Goal: Transaction & Acquisition: Purchase product/service

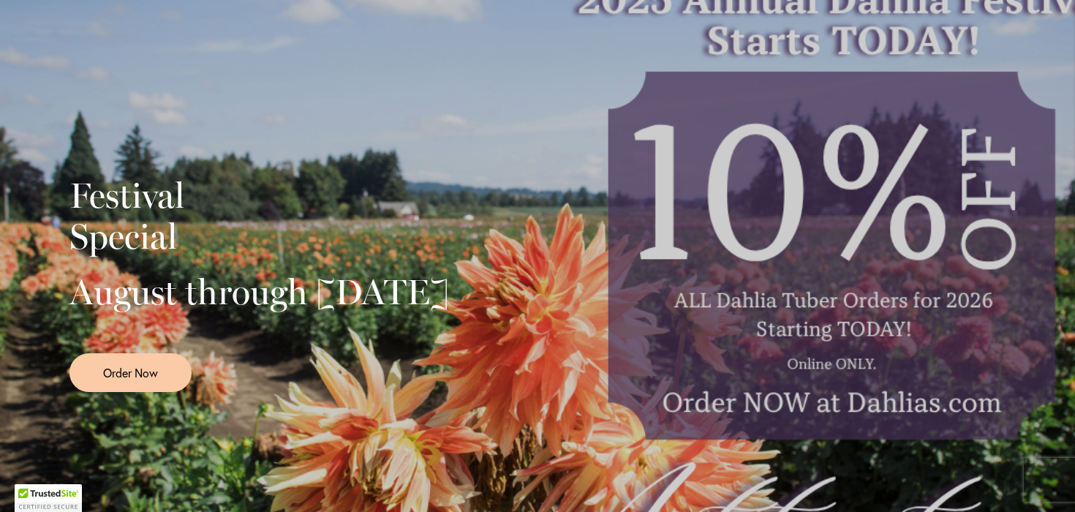
scroll to position [289, 0]
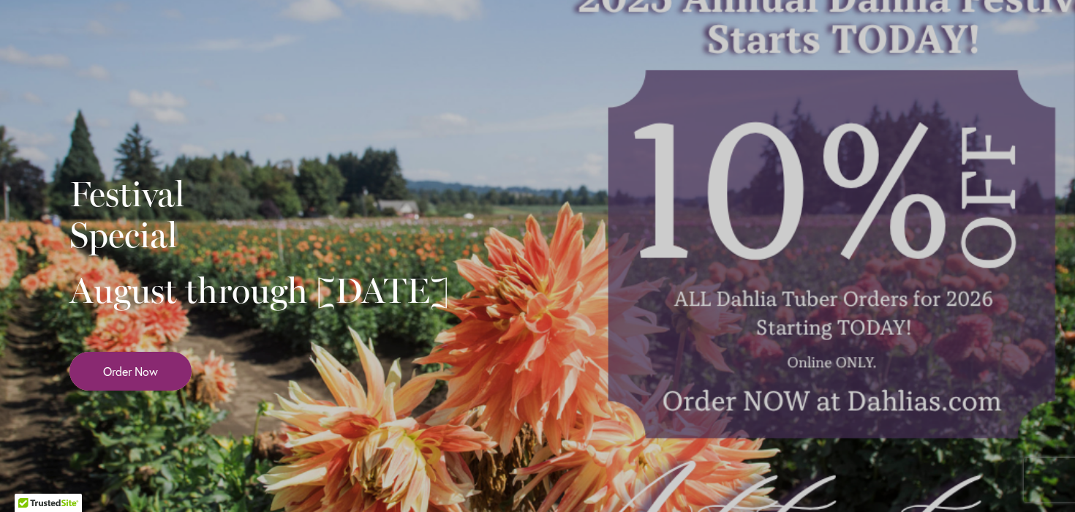
click at [138, 380] on span "Order Now" at bounding box center [130, 371] width 55 height 17
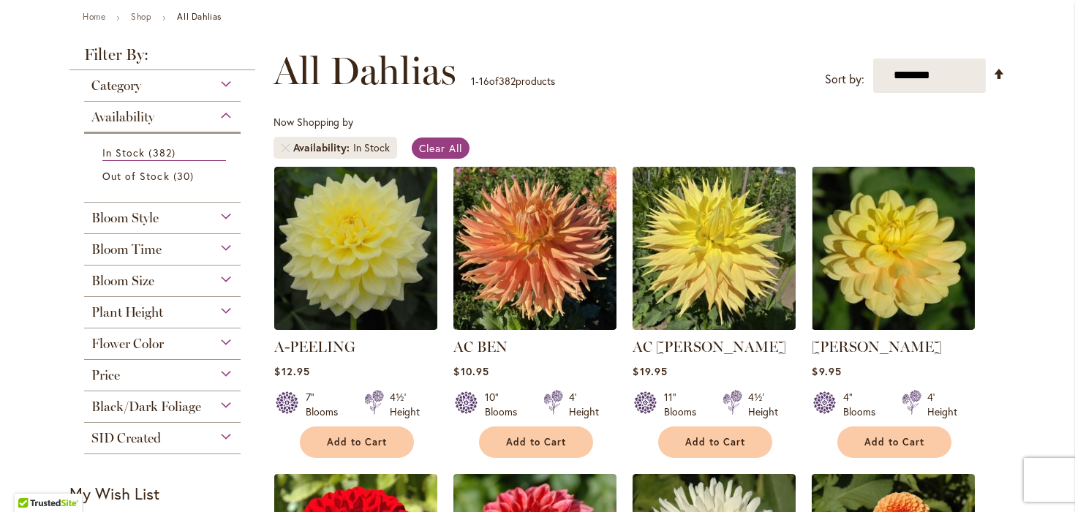
click at [123, 369] on div "Price" at bounding box center [162, 371] width 157 height 23
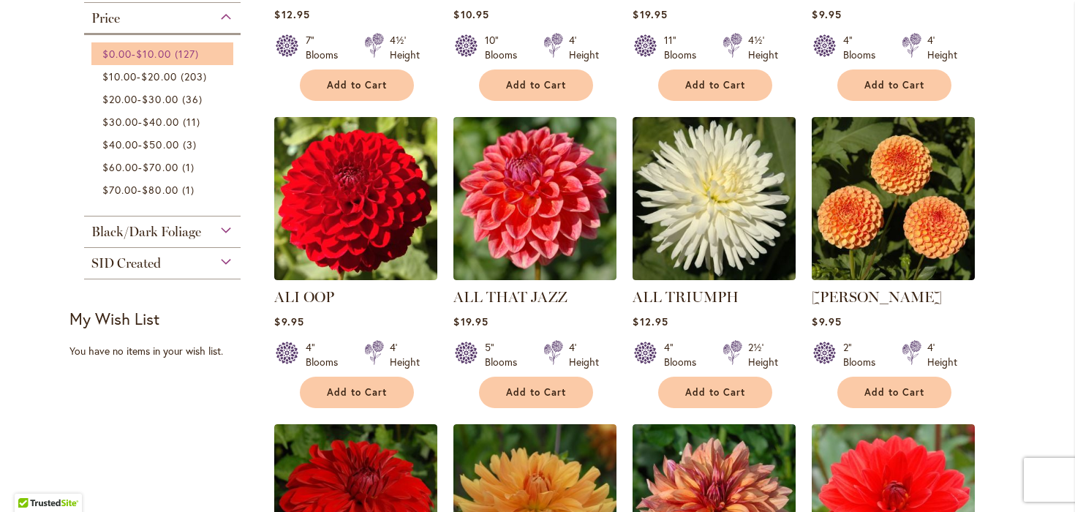
click at [170, 51] on span "$10.00" at bounding box center [153, 54] width 34 height 14
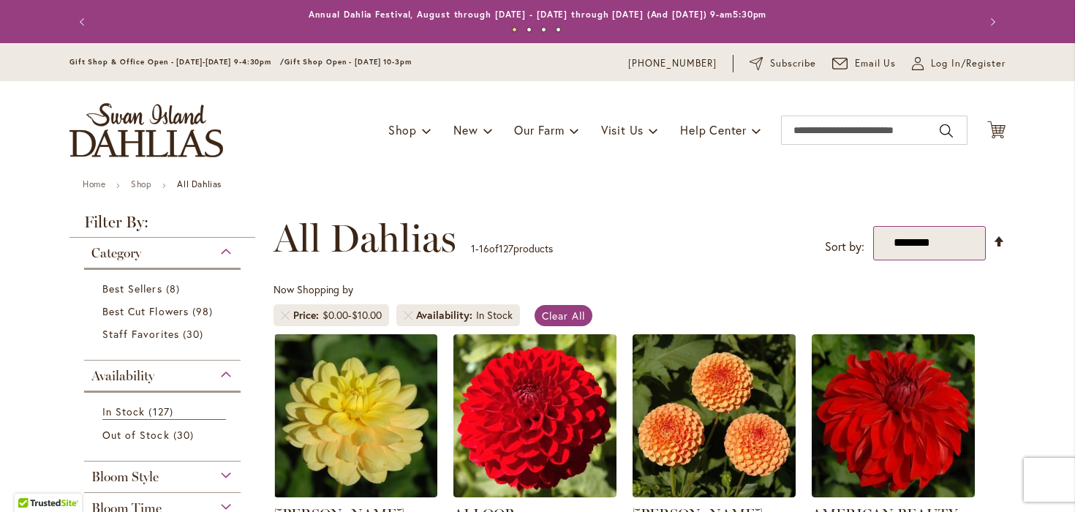
click at [906, 244] on select "**********" at bounding box center [930, 243] width 113 height 34
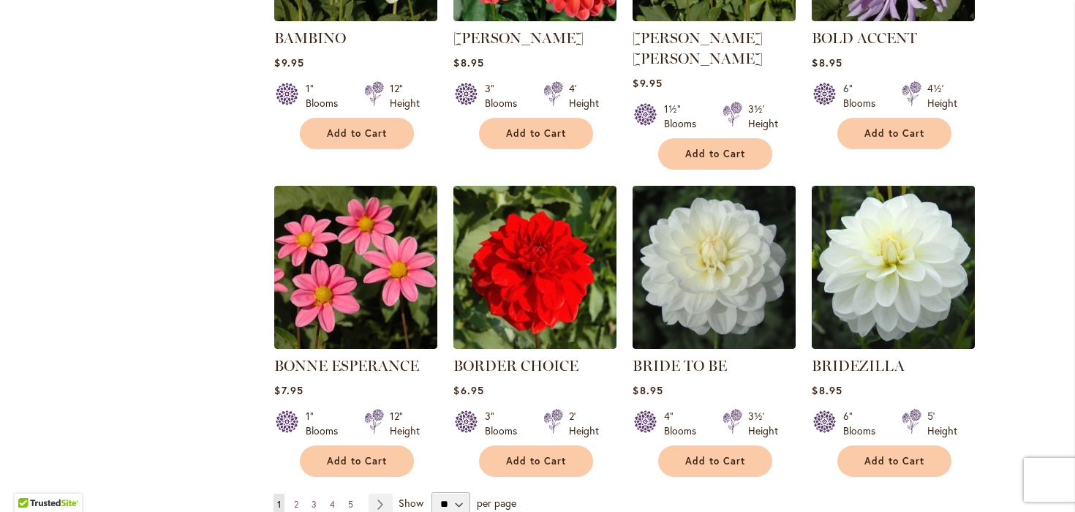
scroll to position [1193, 0]
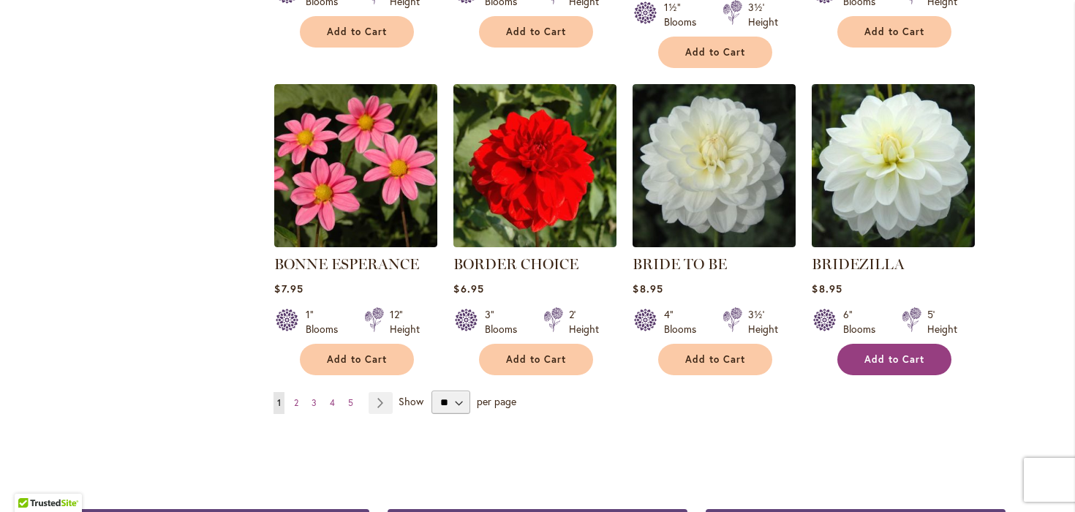
click at [904, 353] on span "Add to Cart" at bounding box center [895, 359] width 60 height 12
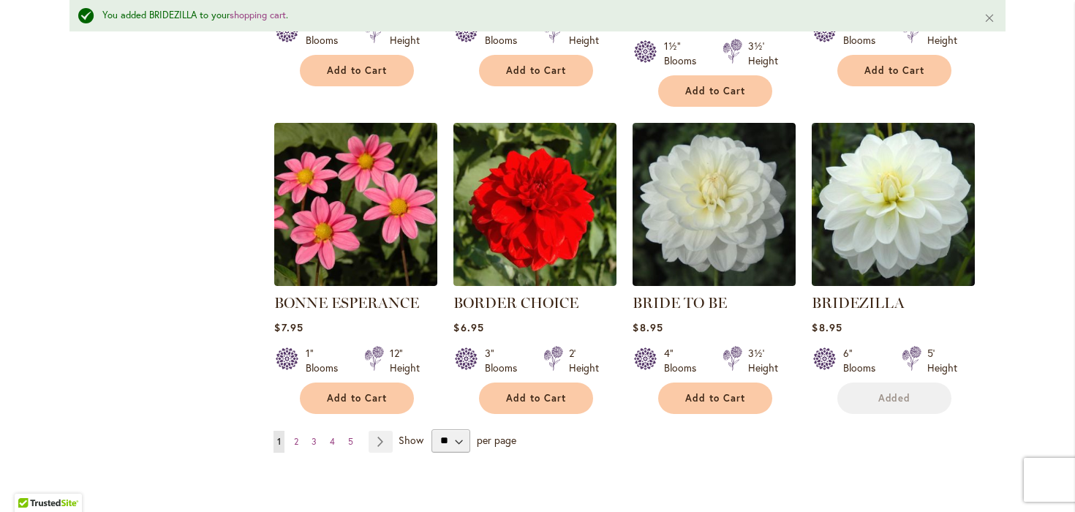
scroll to position [1231, 0]
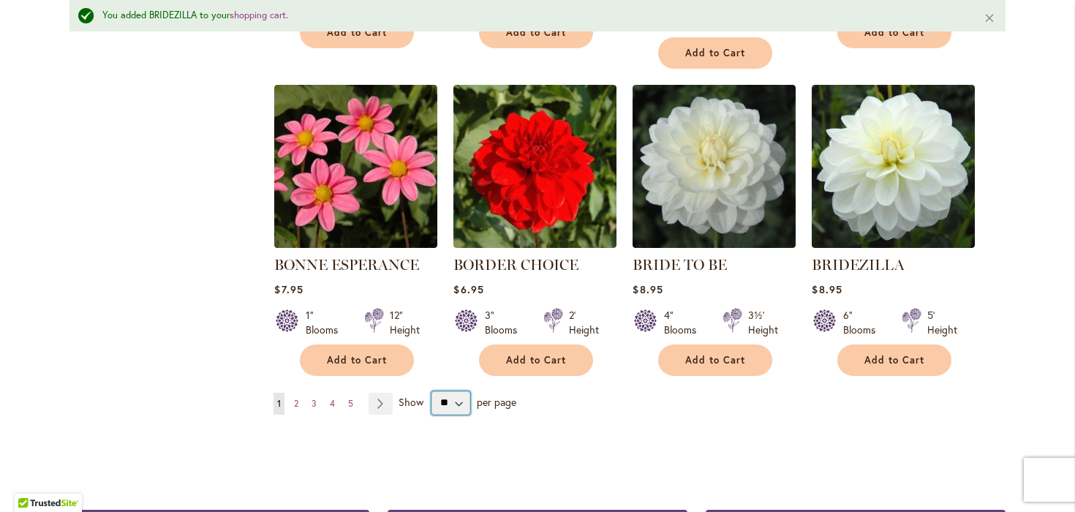
click at [452, 391] on select "** ** ** **" at bounding box center [451, 402] width 39 height 23
select select "**"
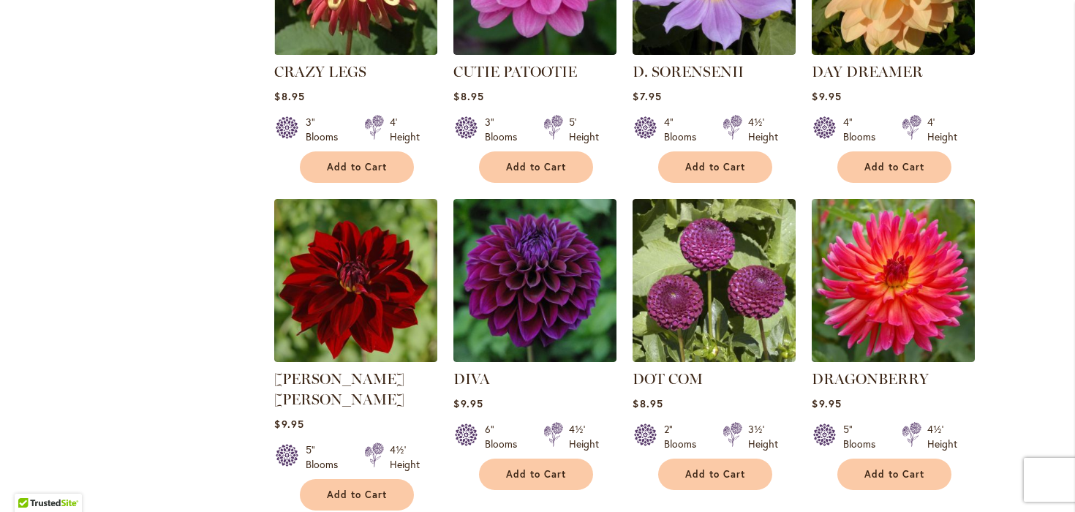
scroll to position [2330, 0]
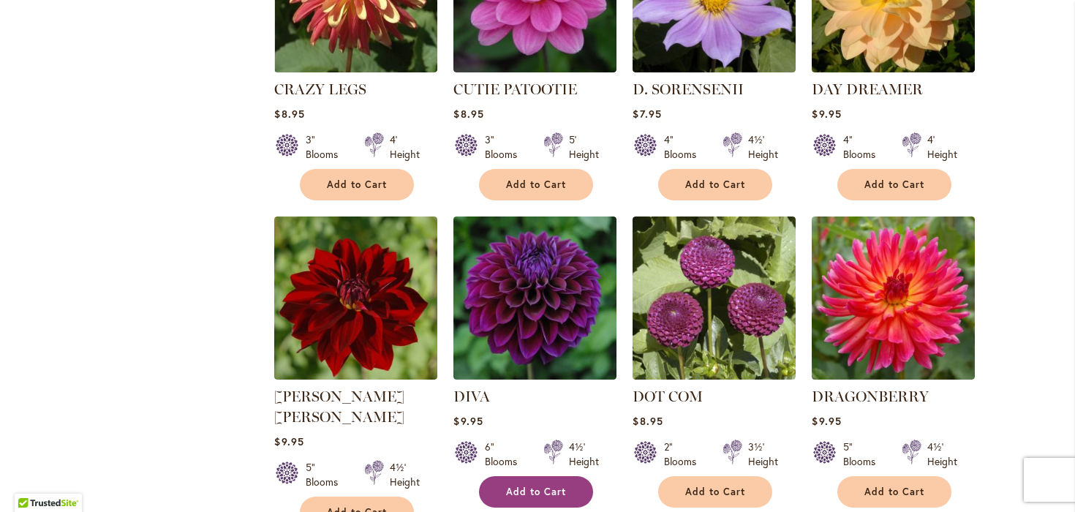
click at [524, 486] on span "Add to Cart" at bounding box center [536, 492] width 60 height 12
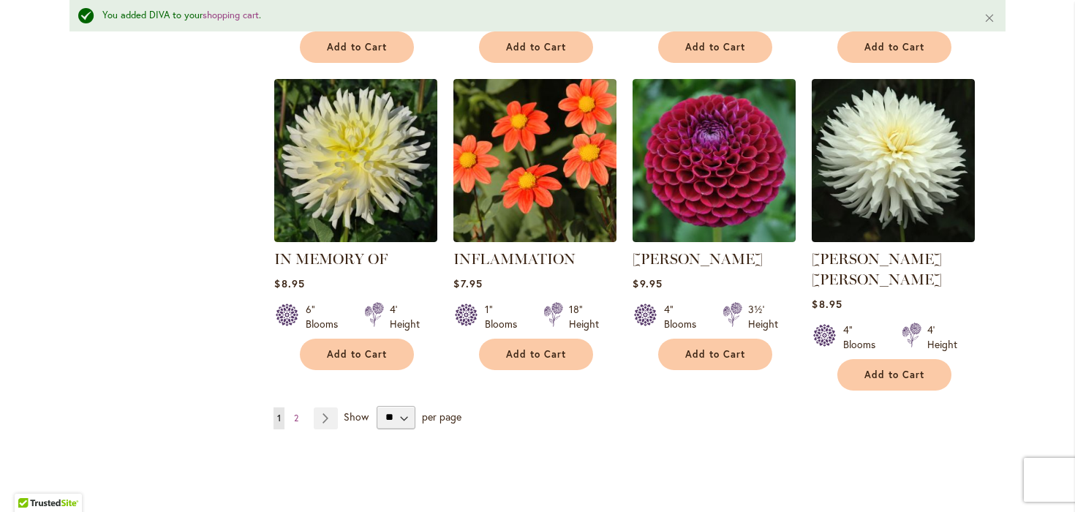
scroll to position [5129, 0]
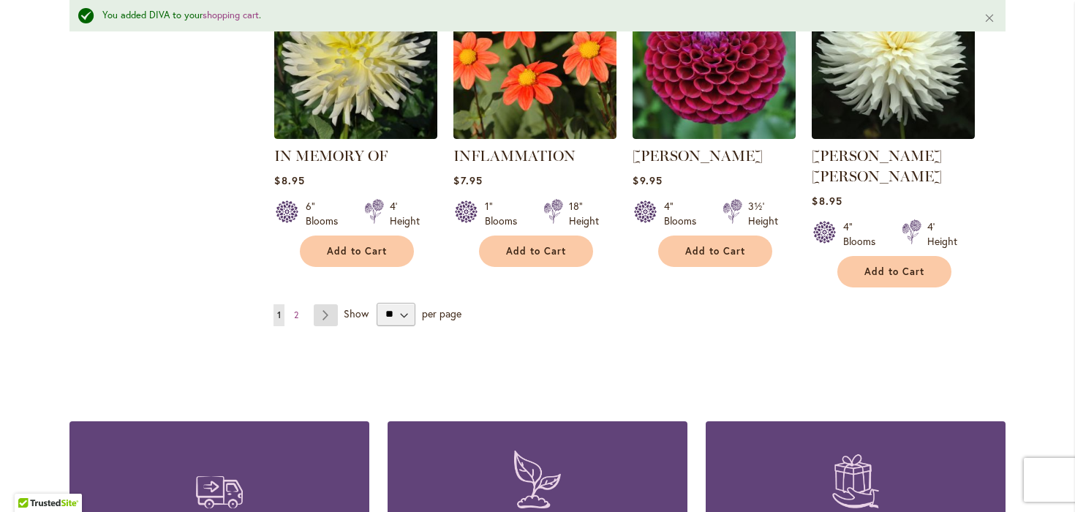
click at [318, 304] on link "Page Next" at bounding box center [326, 315] width 24 height 22
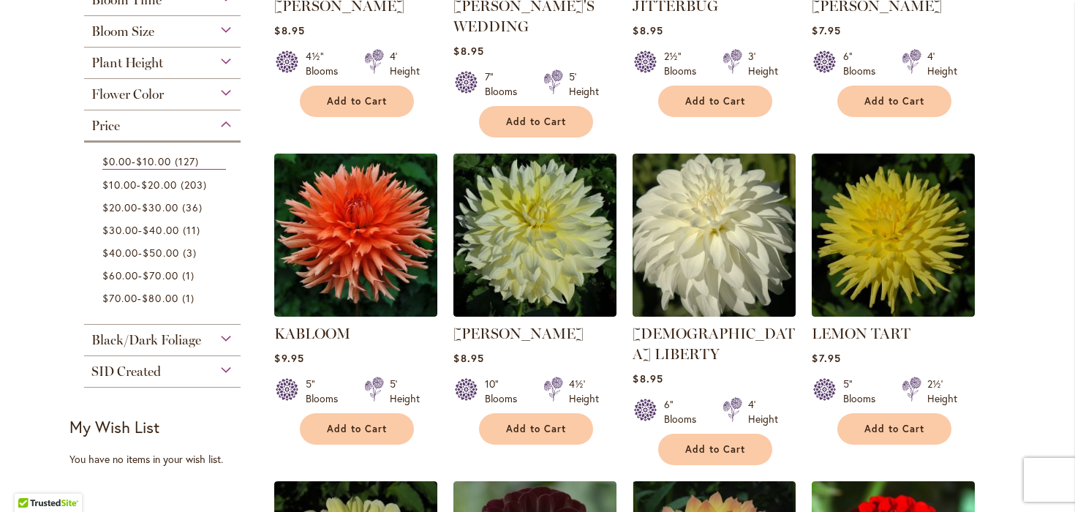
scroll to position [528, 0]
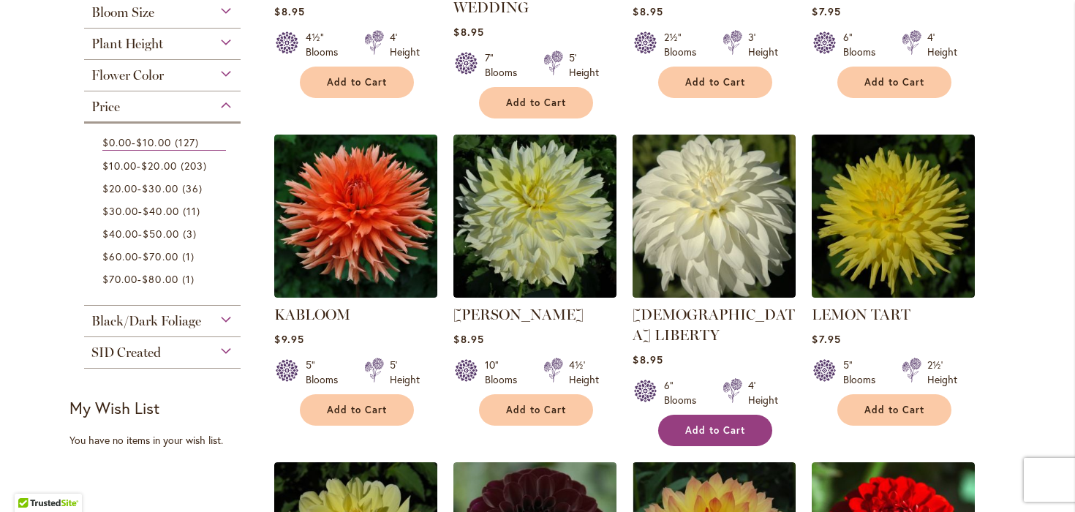
click at [705, 424] on span "Add to Cart" at bounding box center [716, 430] width 60 height 12
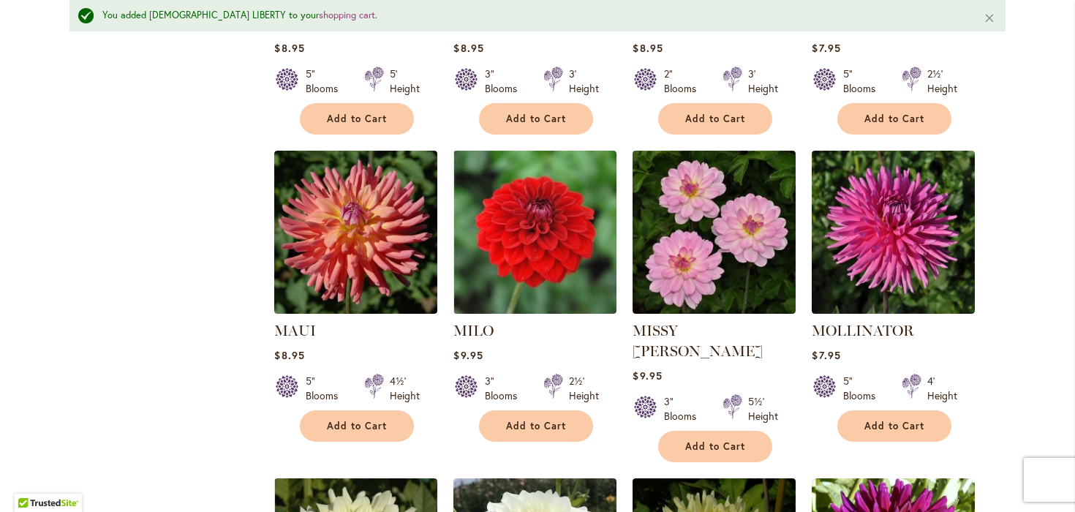
scroll to position [1795, 0]
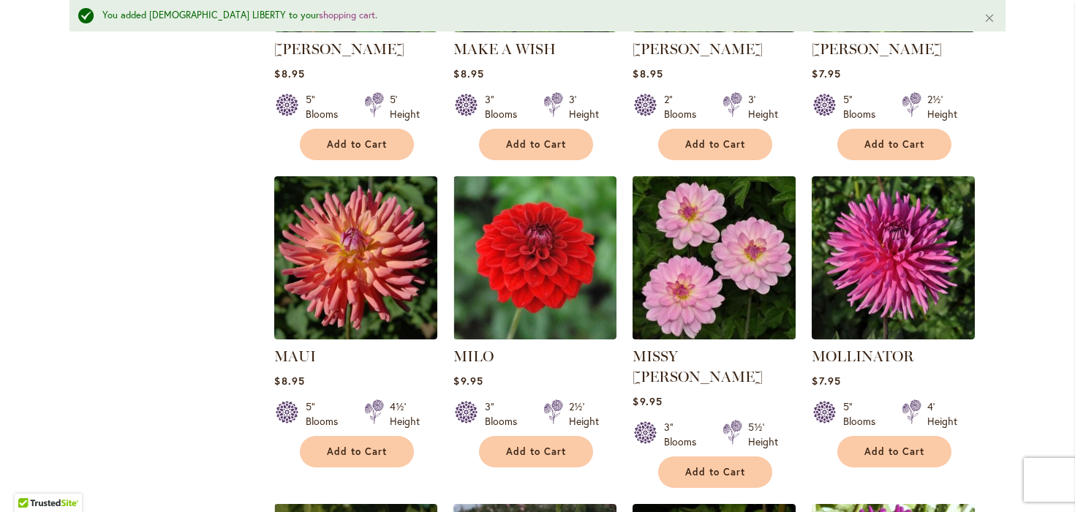
click at [711, 210] on img at bounding box center [714, 257] width 171 height 171
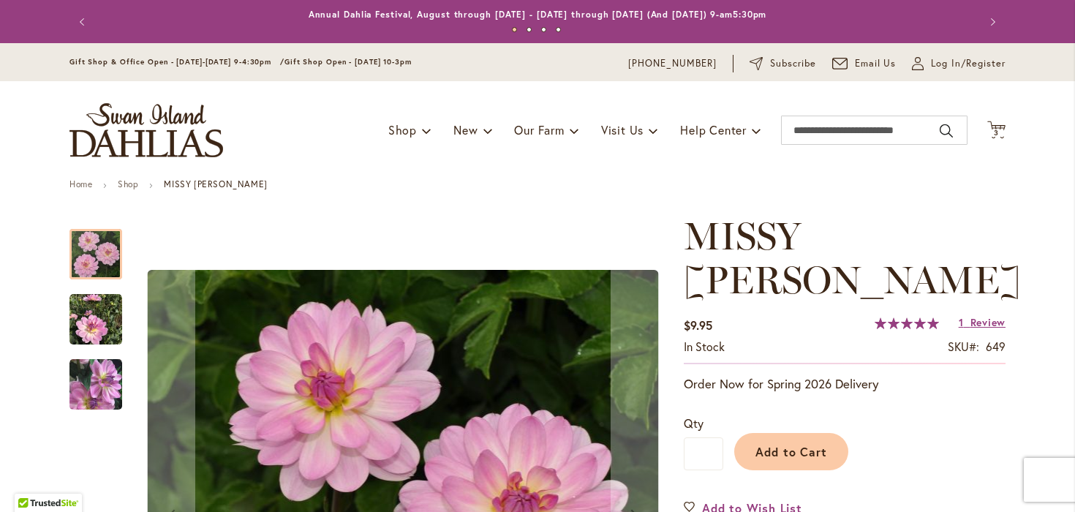
click at [85, 376] on img "MISSY SUE" at bounding box center [96, 384] width 53 height 54
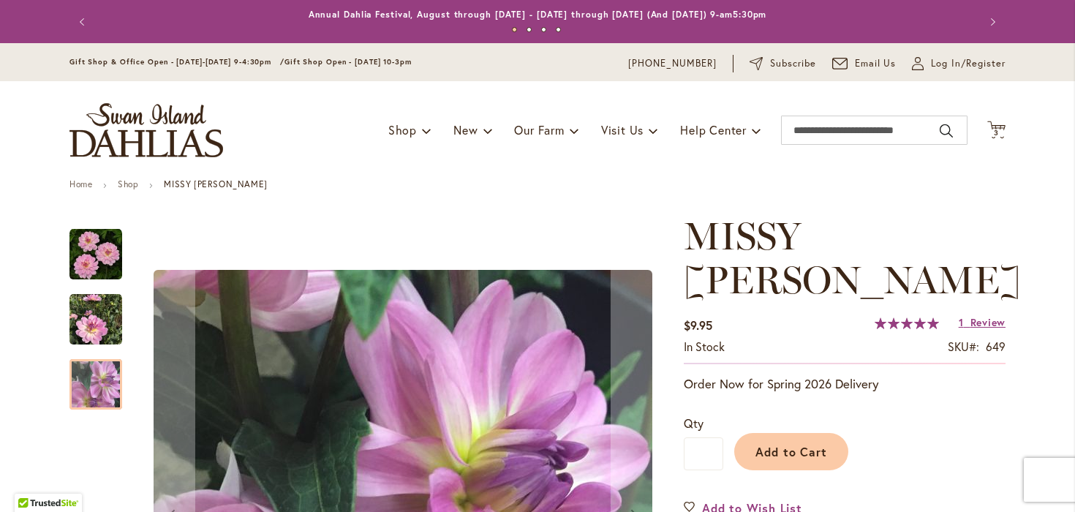
click at [91, 308] on img "MISSY SUE" at bounding box center [96, 319] width 53 height 53
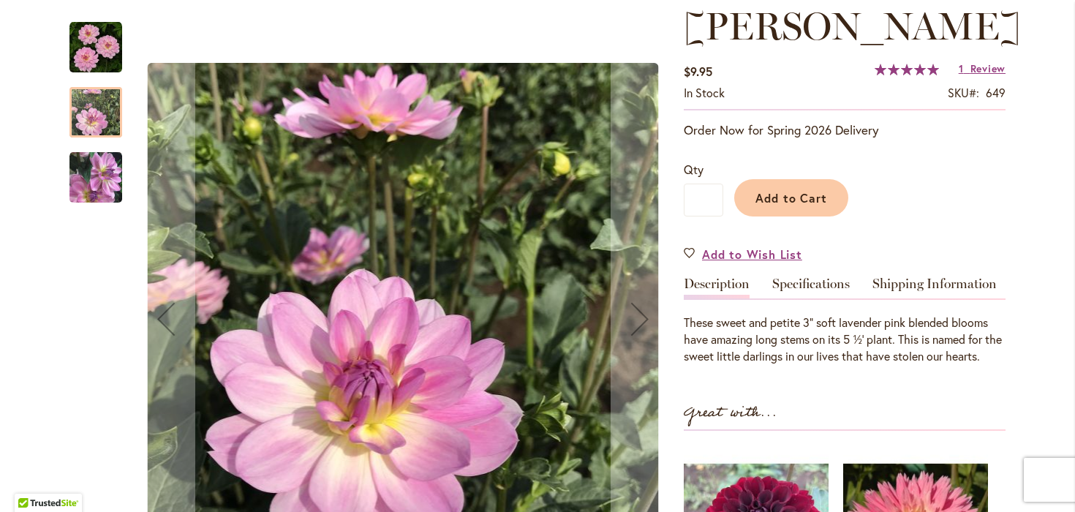
scroll to position [360, 0]
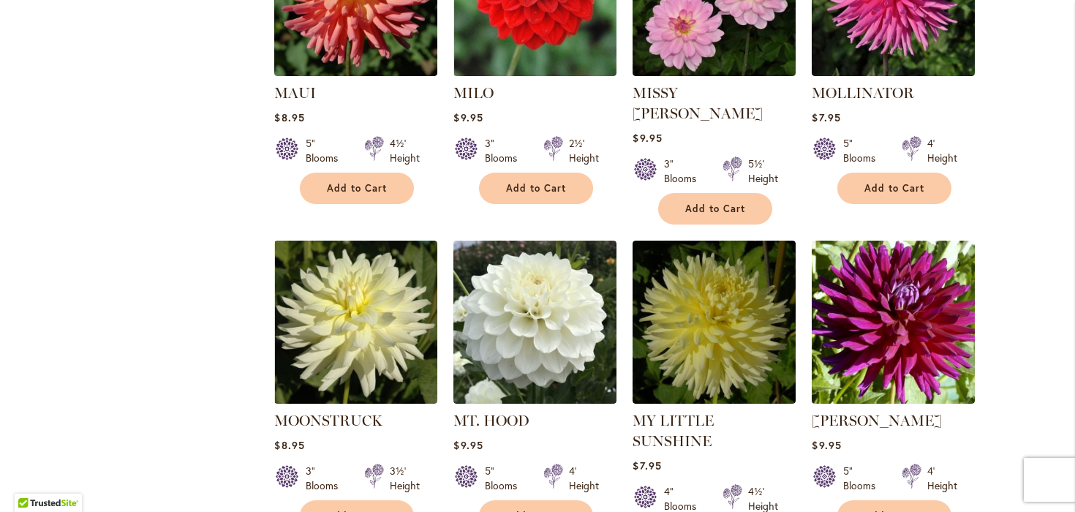
scroll to position [2060, 0]
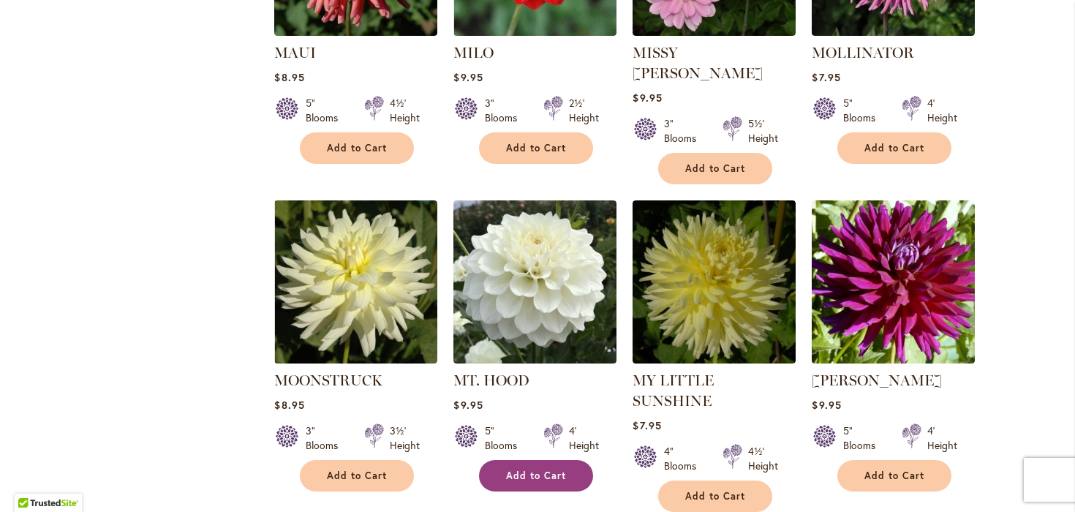
click at [555, 470] on span "Add to Cart" at bounding box center [536, 476] width 60 height 12
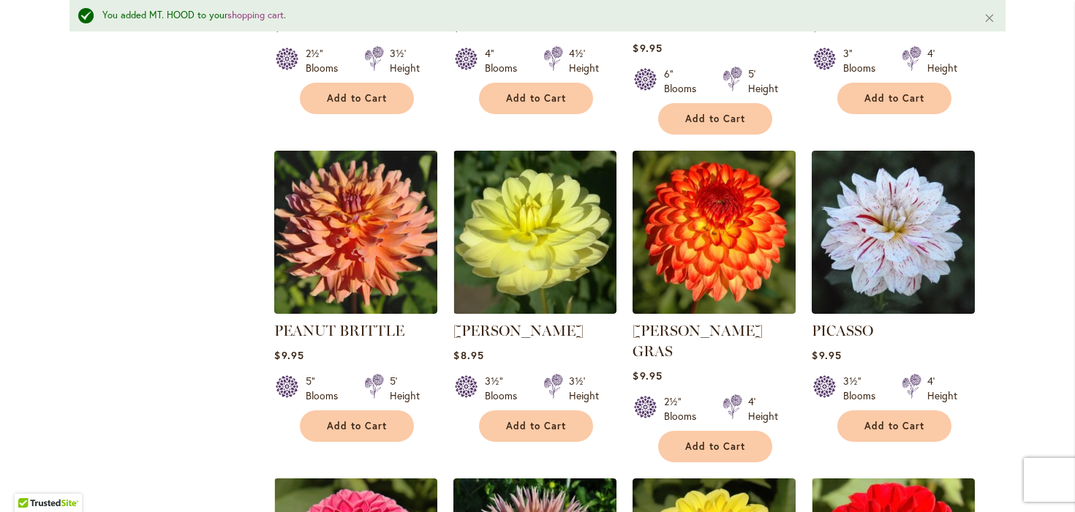
scroll to position [2828, 0]
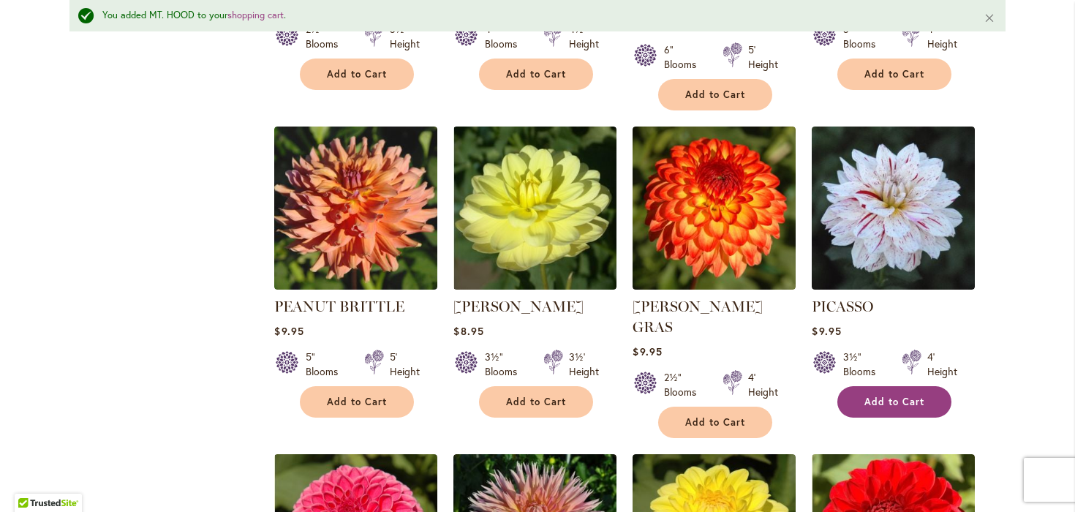
click at [902, 396] on span "Add to Cart" at bounding box center [895, 402] width 60 height 12
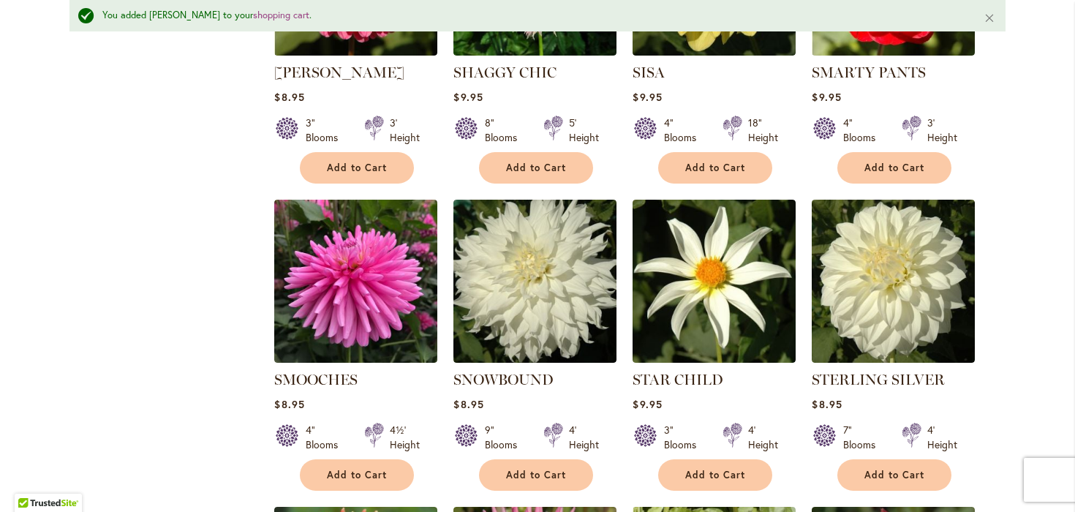
scroll to position [3393, 0]
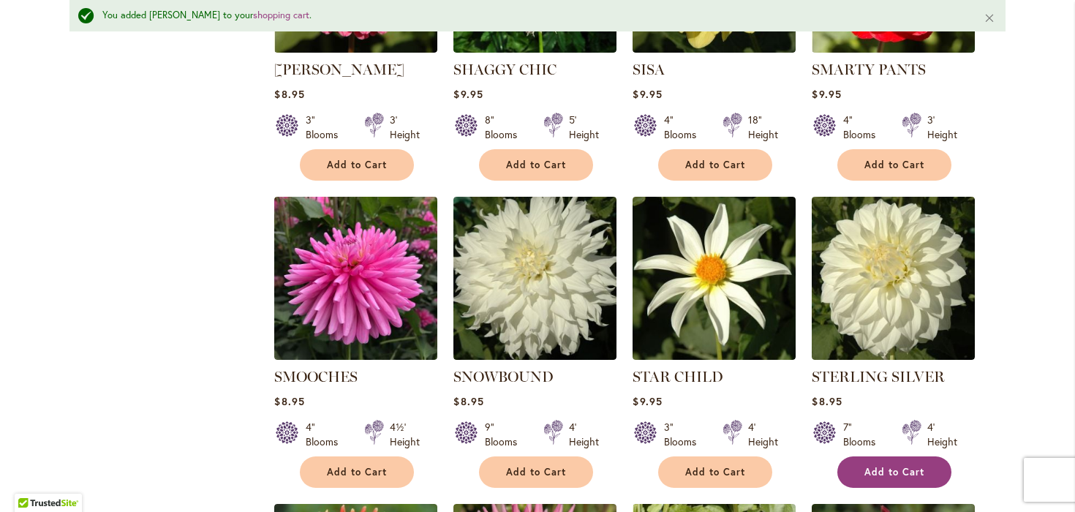
click at [903, 466] on span "Add to Cart" at bounding box center [895, 472] width 60 height 12
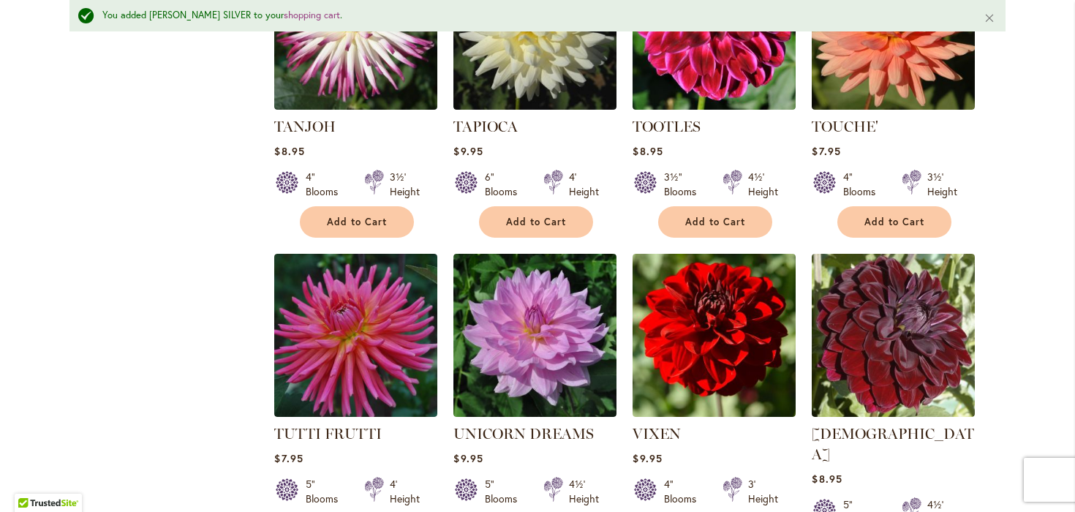
scroll to position [4309, 0]
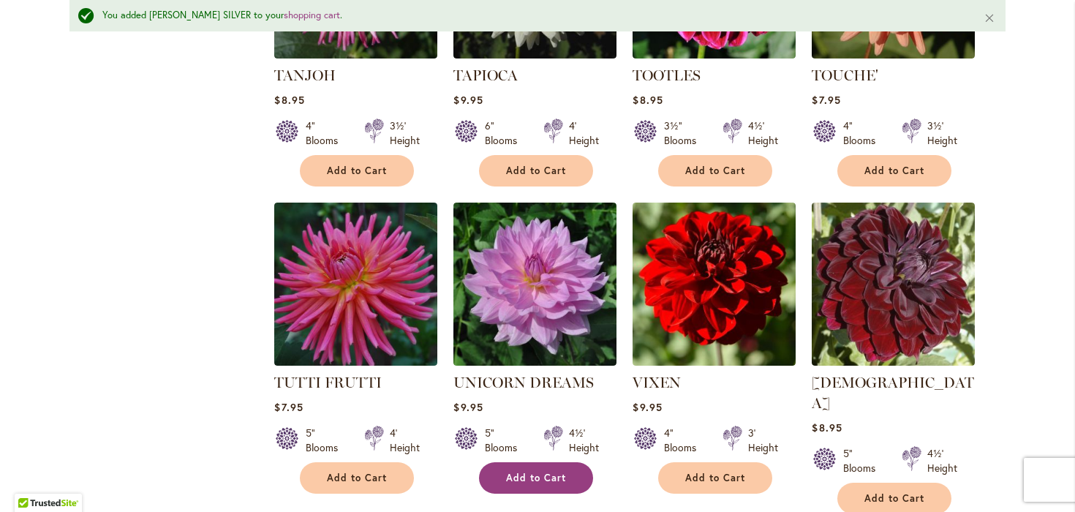
click at [506, 462] on button "Add to Cart" at bounding box center [536, 477] width 114 height 31
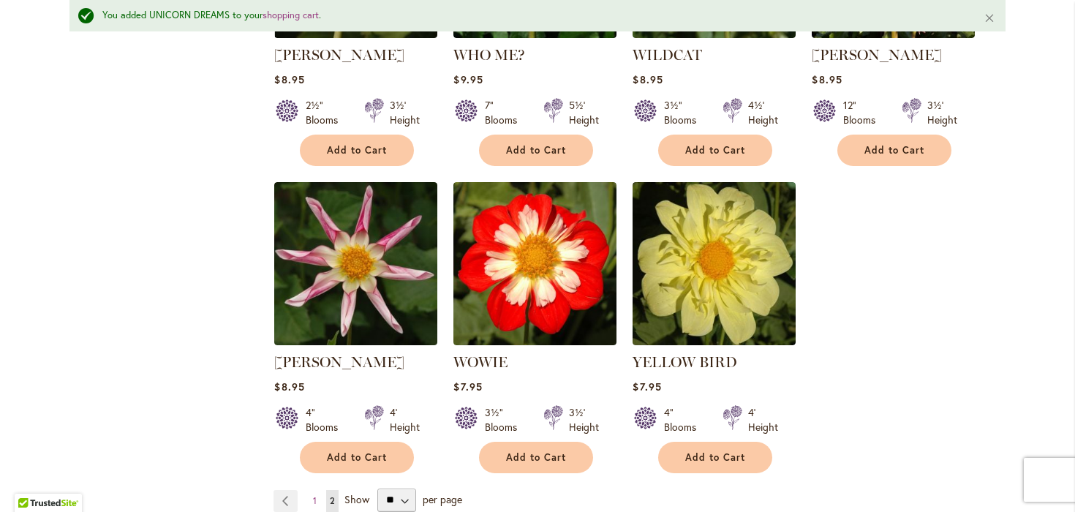
scroll to position [4958, 0]
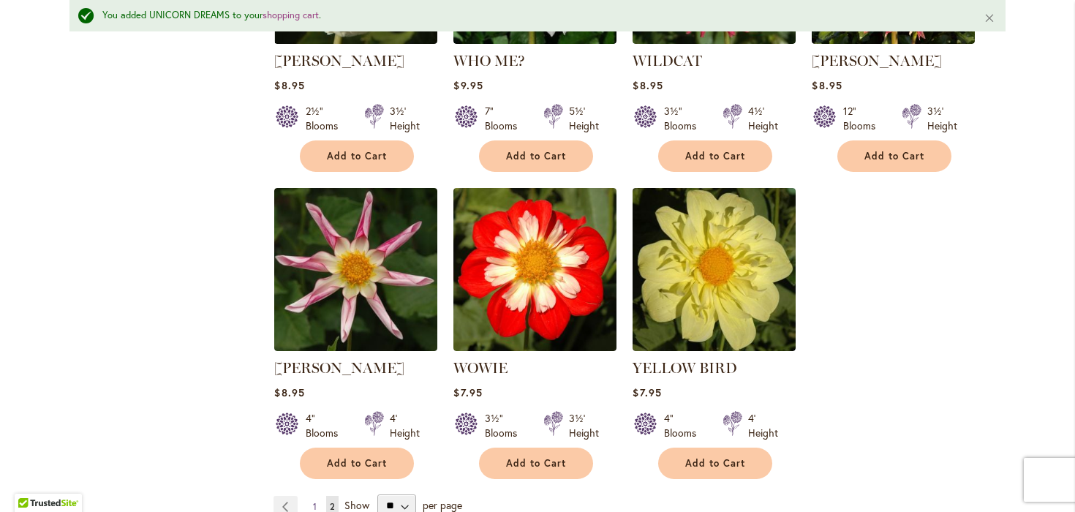
click at [316, 501] on span "1" at bounding box center [315, 506] width 4 height 11
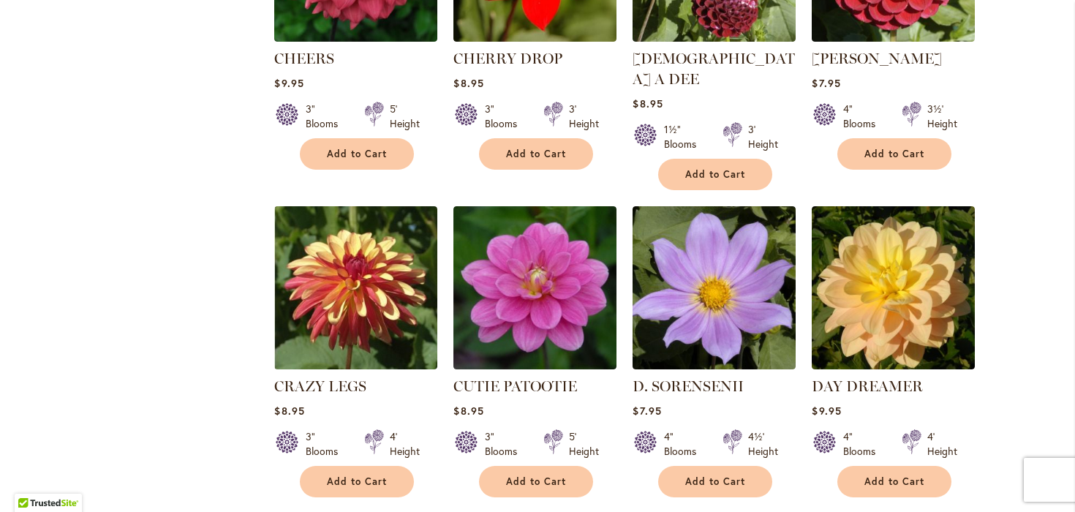
scroll to position [2047, 0]
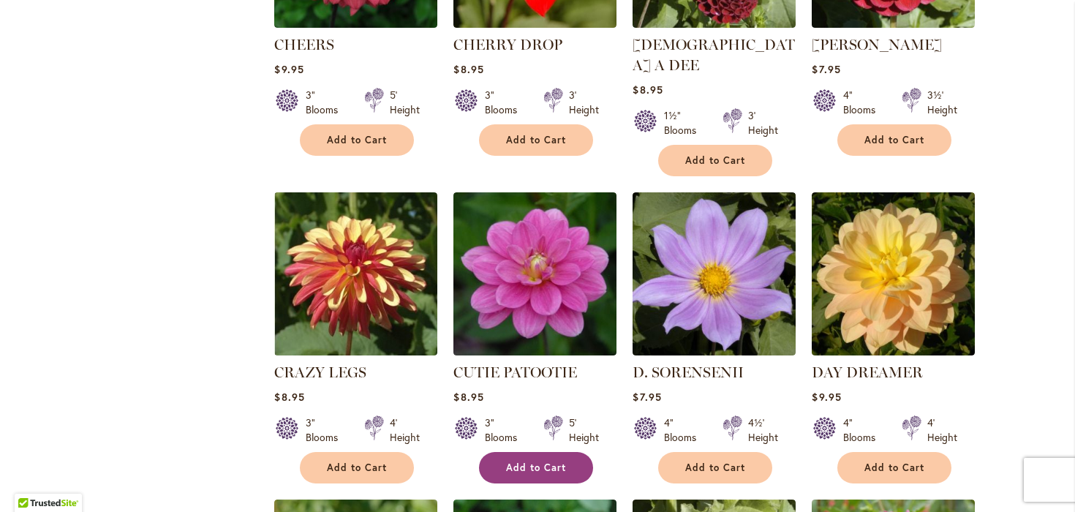
click at [541, 462] on span "Add to Cart" at bounding box center [536, 468] width 60 height 12
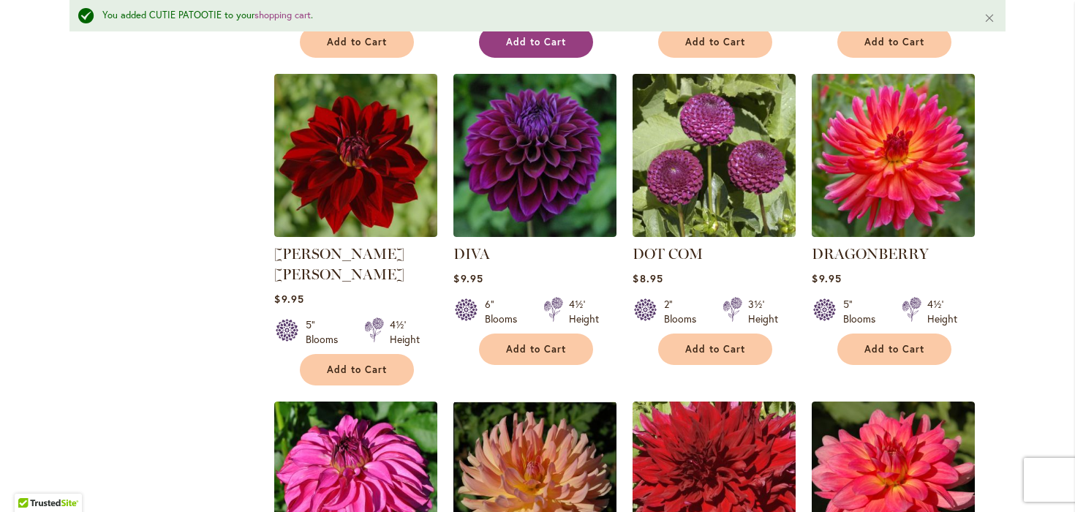
scroll to position [2523, 0]
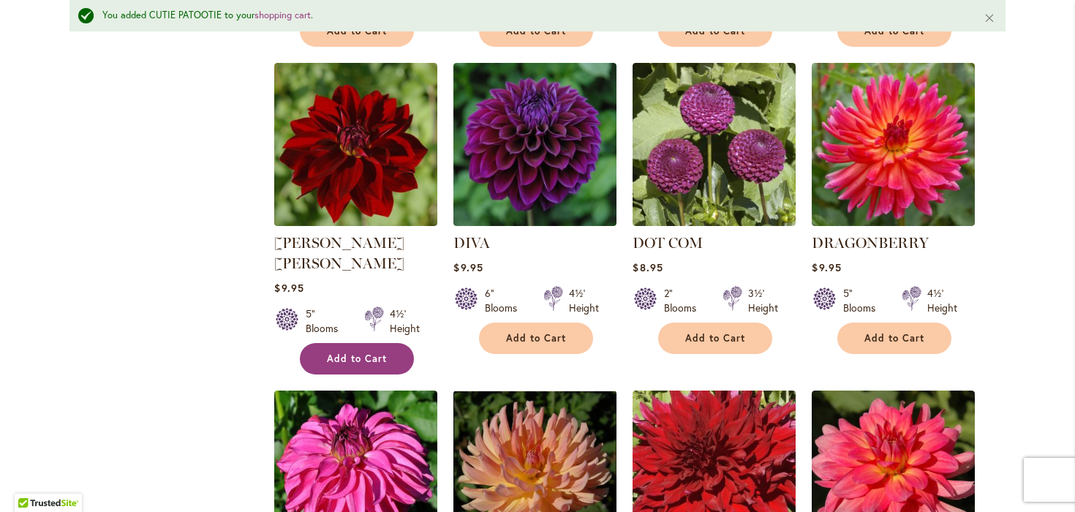
click at [337, 353] on span "Add to Cart" at bounding box center [357, 359] width 60 height 12
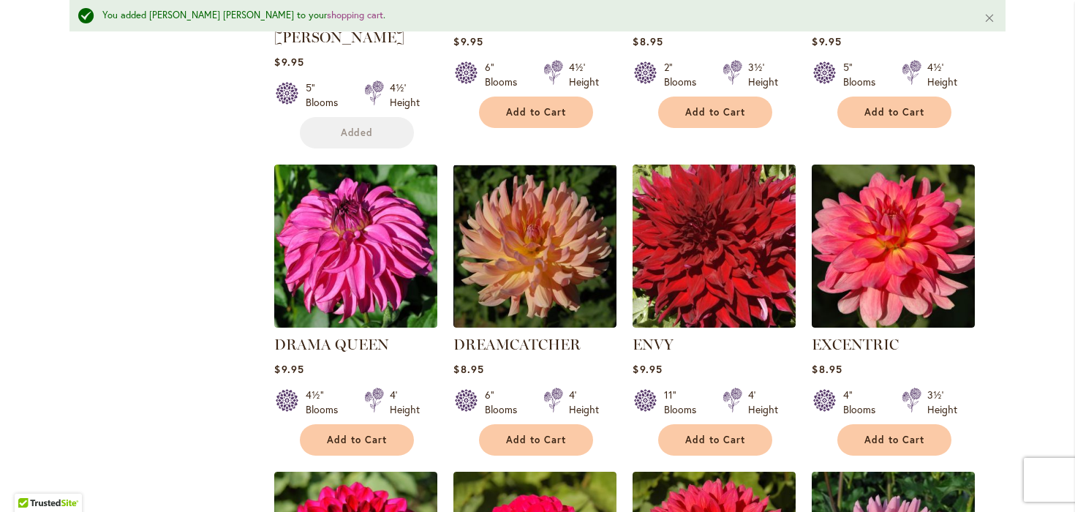
scroll to position [2777, 0]
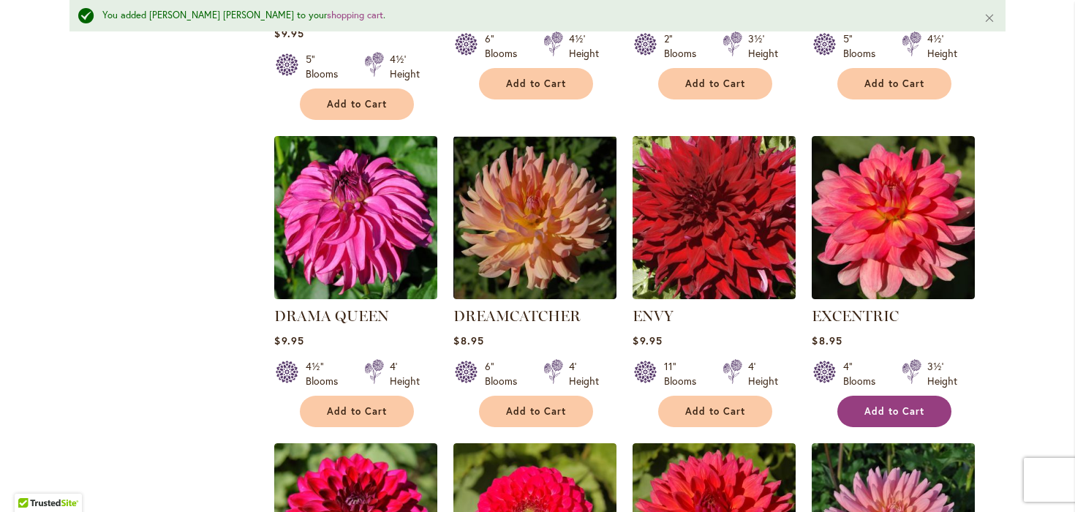
click at [903, 405] on span "Add to Cart" at bounding box center [895, 411] width 60 height 12
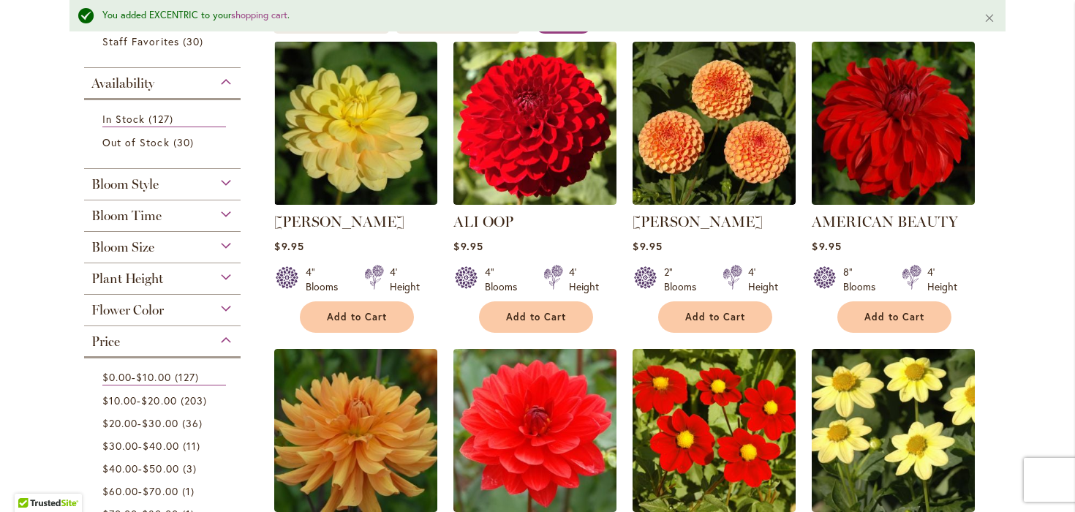
scroll to position [0, 0]
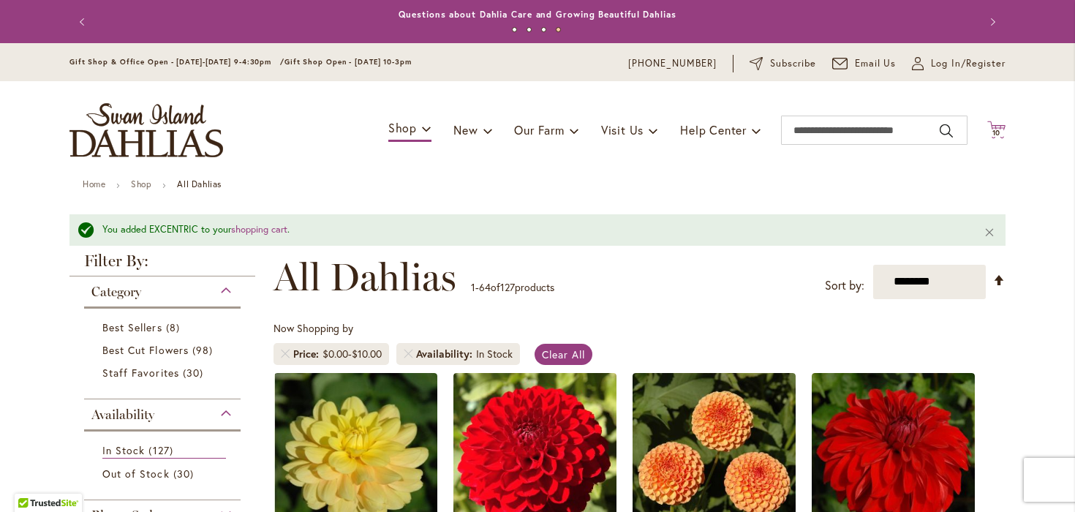
click at [999, 128] on icon "Cart .cls-1 { fill: #231f20; }" at bounding box center [997, 130] width 18 height 18
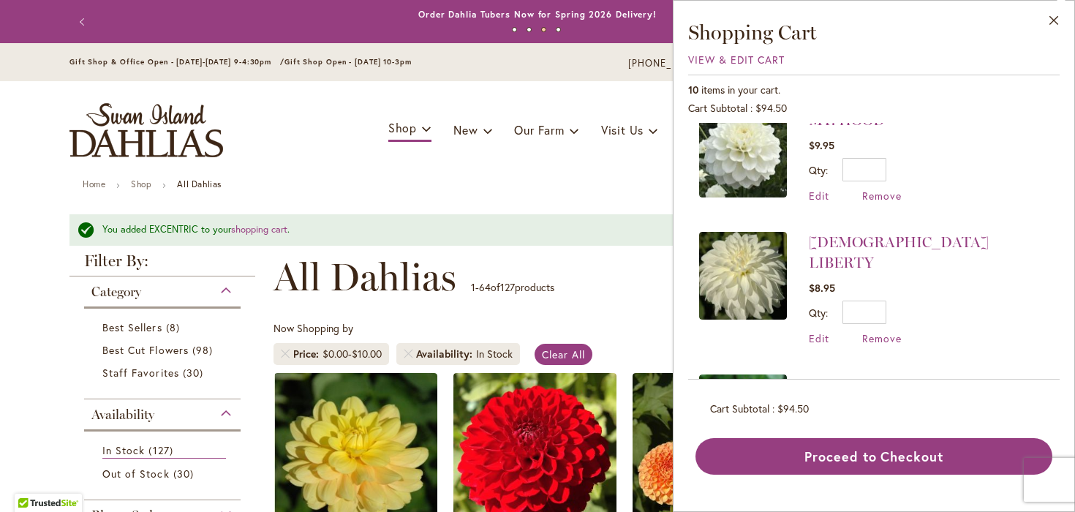
scroll to position [767, 0]
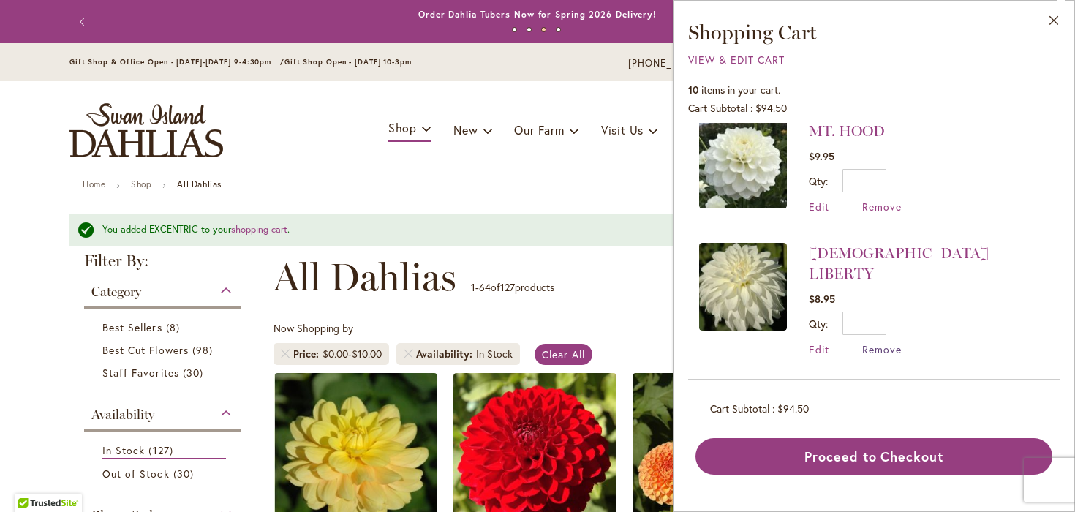
click at [877, 342] on span "Remove" at bounding box center [883, 349] width 40 height 14
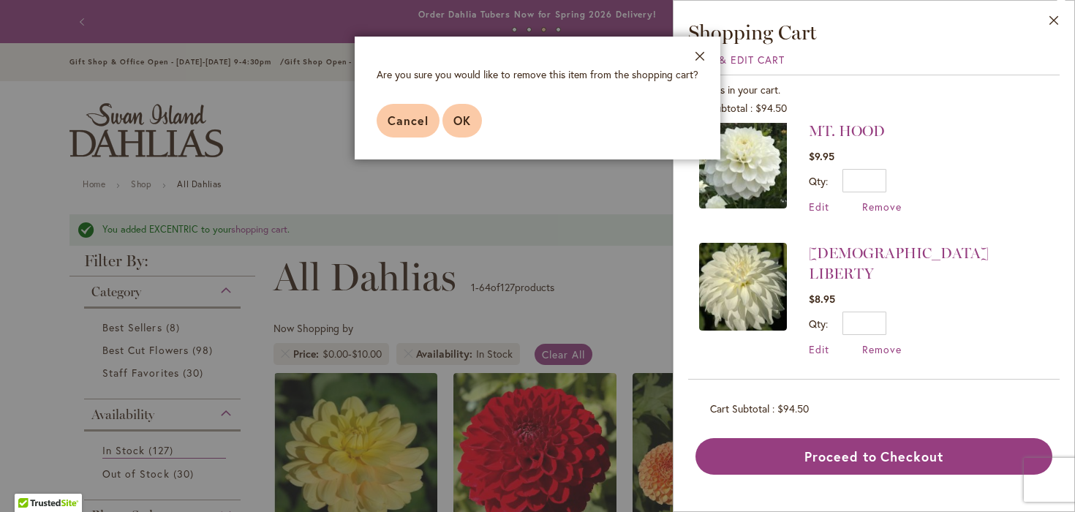
click at [465, 119] on span "OK" at bounding box center [463, 120] width 18 height 15
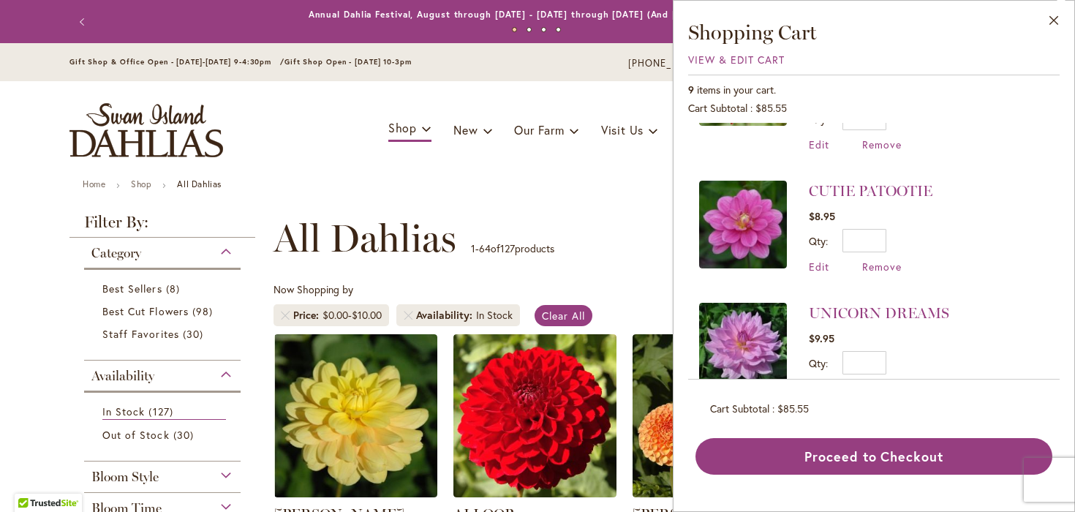
scroll to position [221, 0]
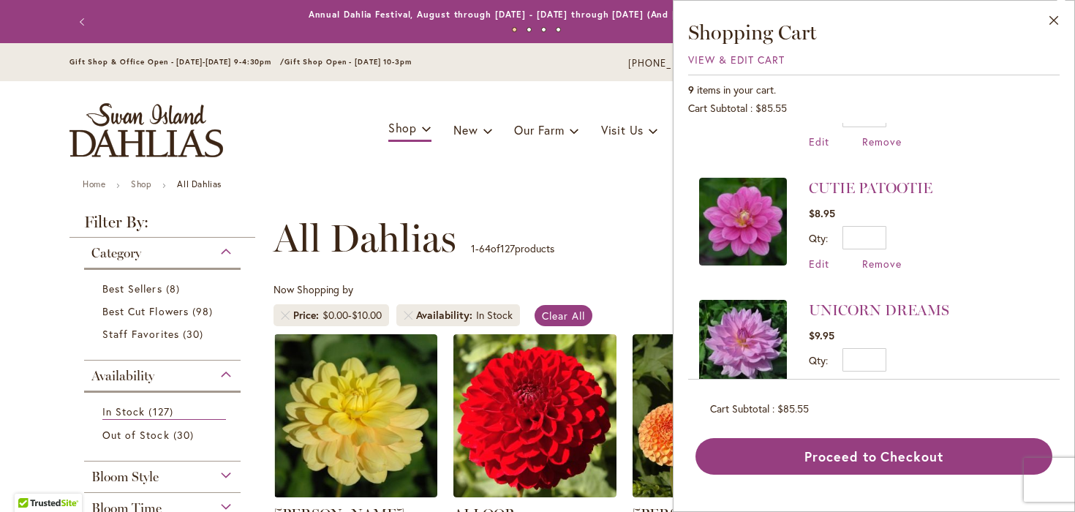
click at [875, 379] on span "Remove" at bounding box center [883, 386] width 40 height 14
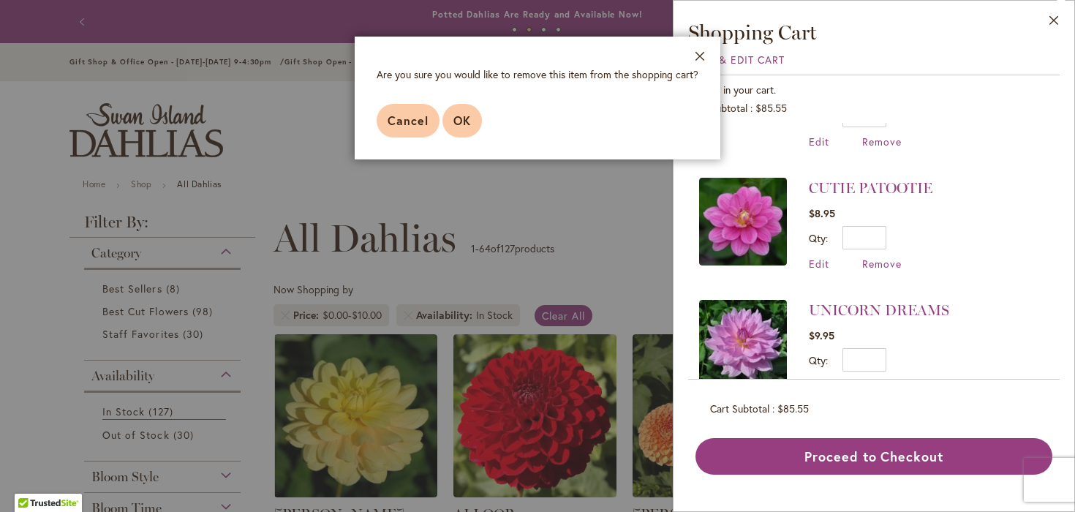
click at [456, 121] on span "OK" at bounding box center [463, 120] width 18 height 15
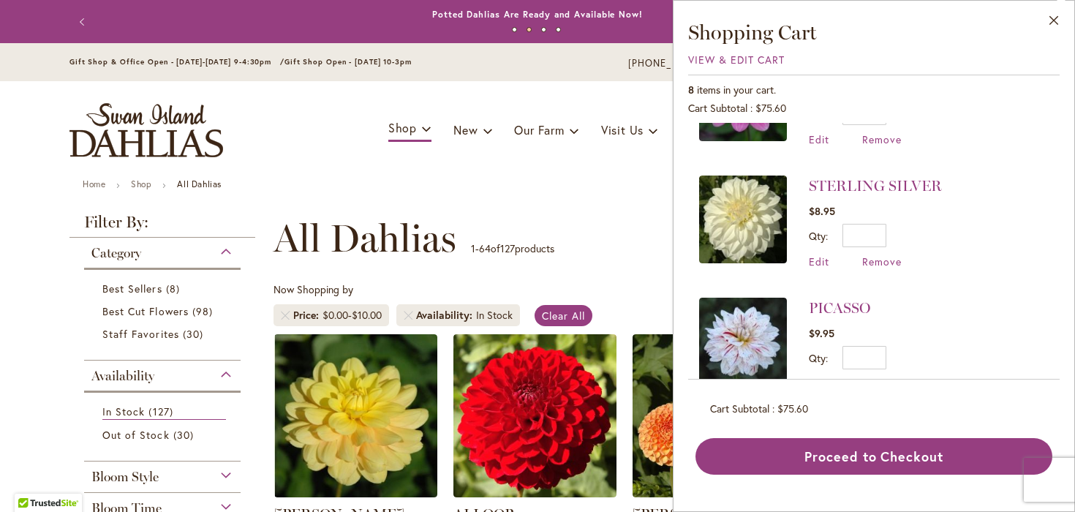
scroll to position [367, 0]
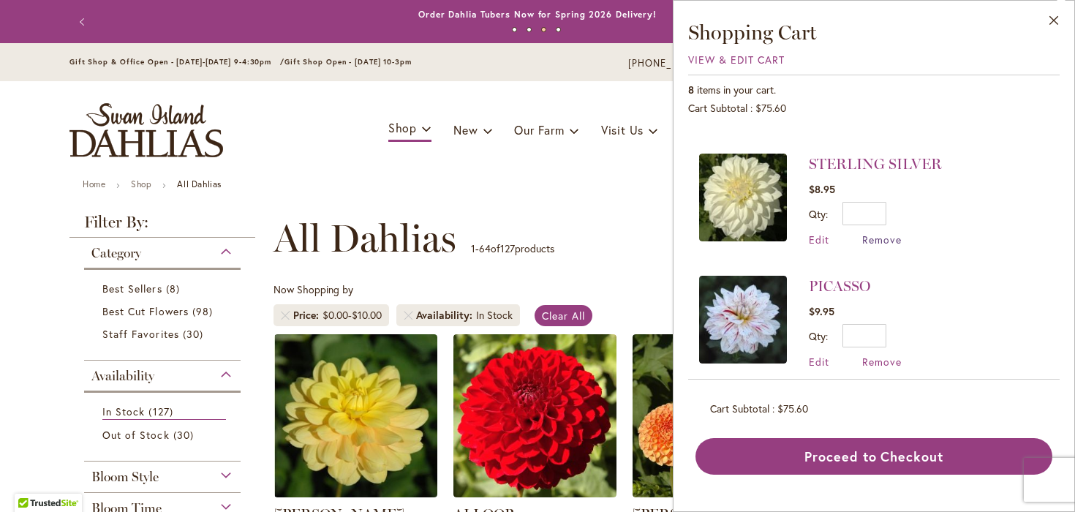
click at [874, 233] on span "Remove" at bounding box center [883, 240] width 40 height 14
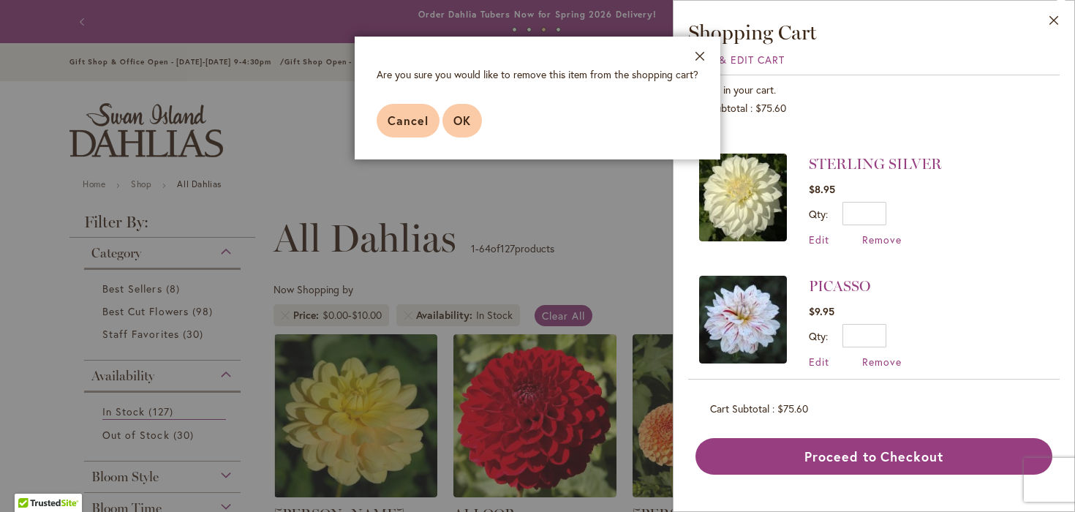
click at [473, 125] on button "OK" at bounding box center [463, 121] width 40 height 34
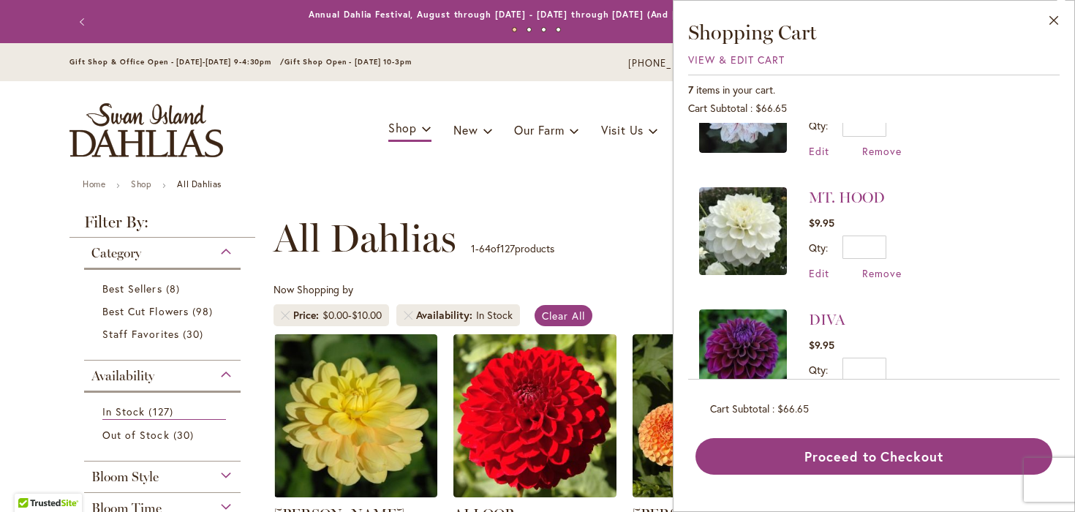
scroll to position [460, 0]
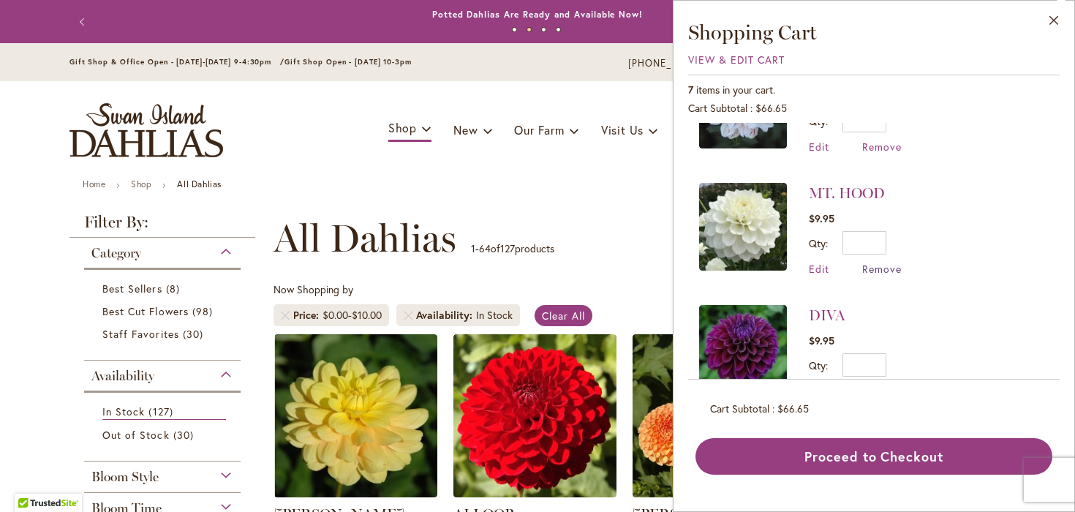
click at [874, 262] on span "Remove" at bounding box center [883, 269] width 40 height 14
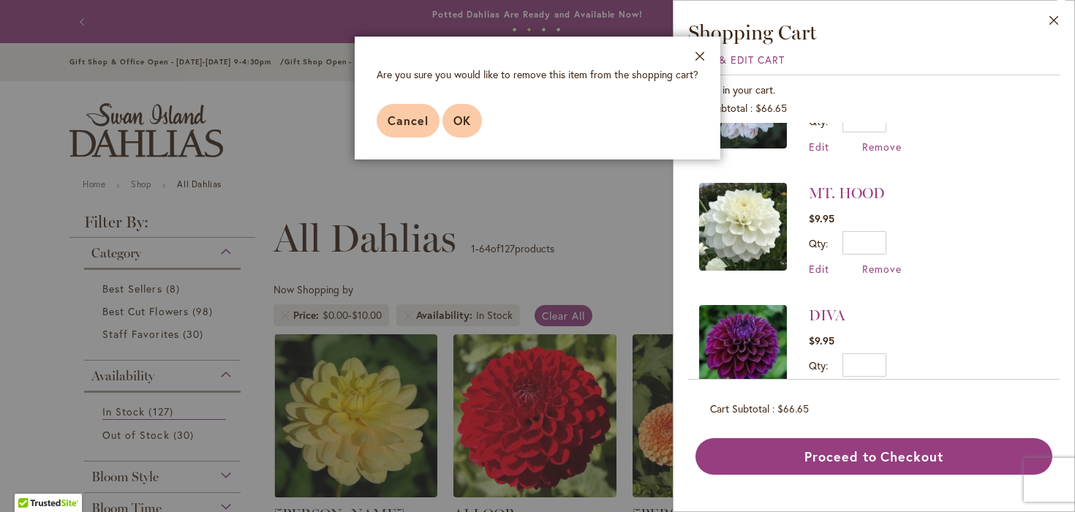
click at [458, 116] on span "OK" at bounding box center [463, 120] width 18 height 15
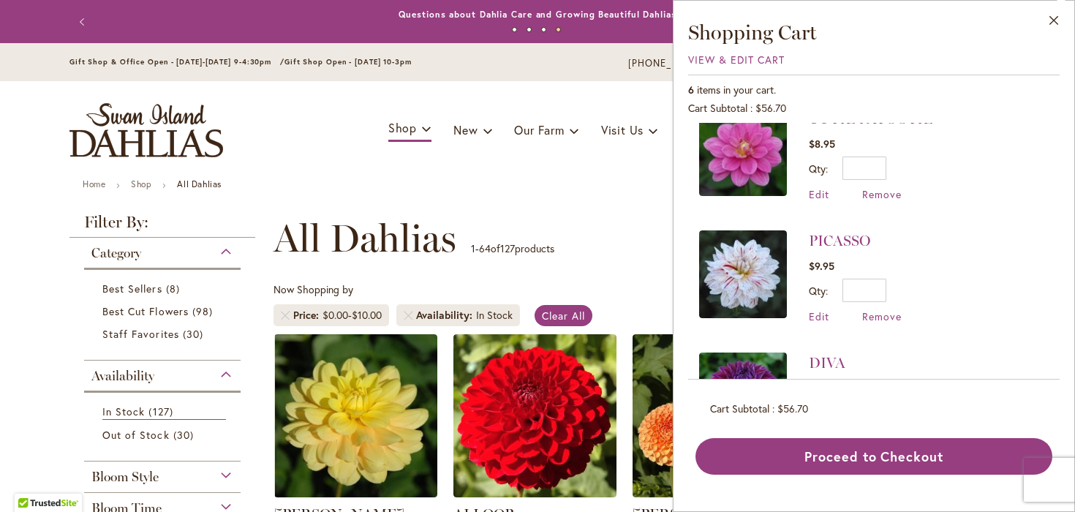
scroll to position [292, 0]
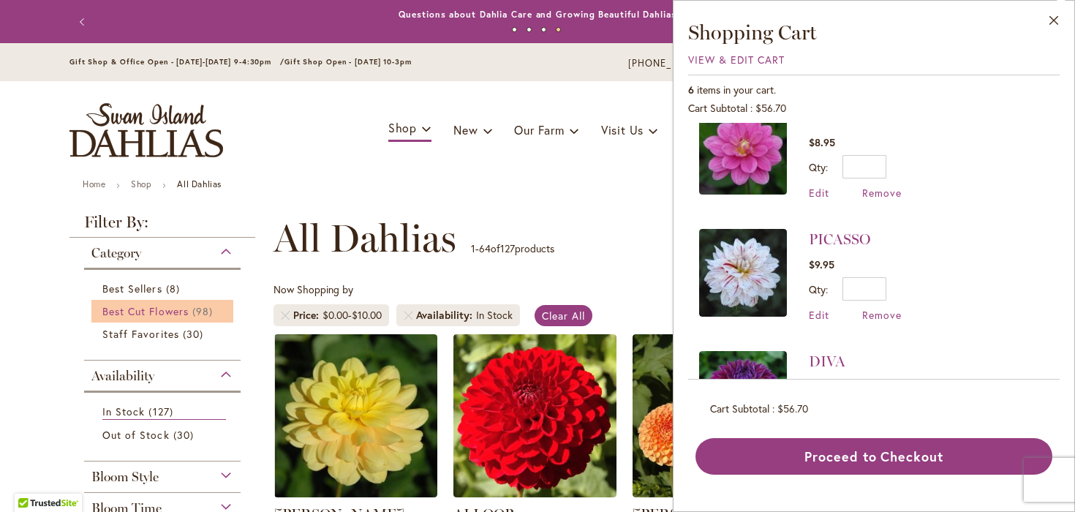
click at [108, 309] on span "Best Cut Flowers" at bounding box center [145, 311] width 86 height 14
click at [1049, 23] on button "Close" at bounding box center [1055, 24] width 40 height 46
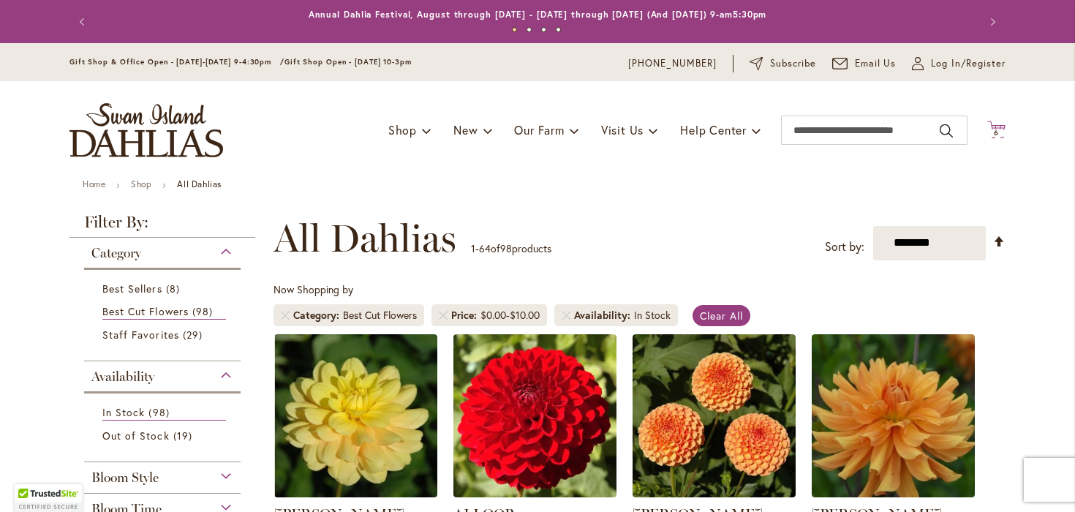
click at [996, 127] on icon at bounding box center [997, 130] width 18 height 18
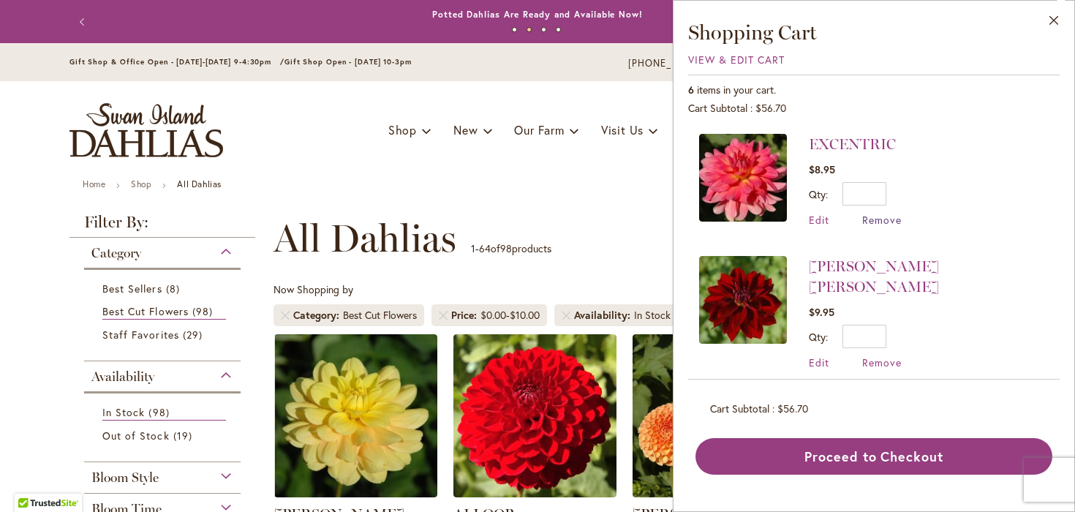
click at [876, 222] on span "Remove" at bounding box center [883, 220] width 40 height 14
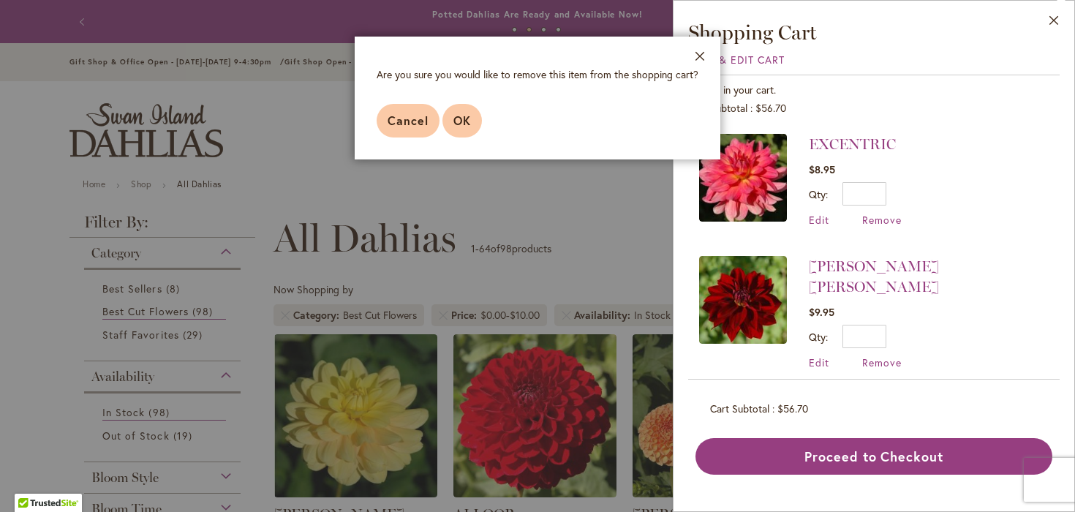
click at [473, 116] on button "OK" at bounding box center [463, 121] width 40 height 34
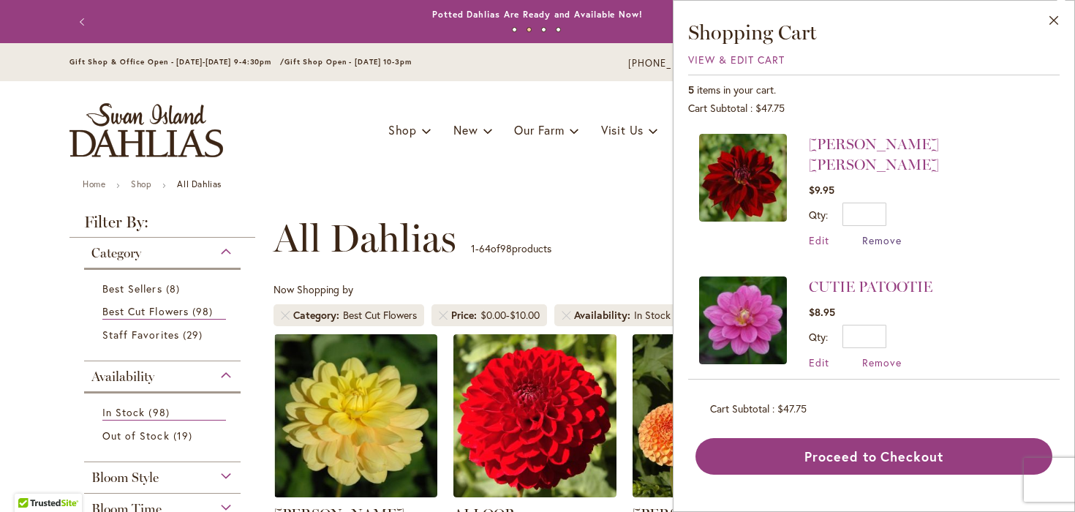
click at [879, 233] on span "Remove" at bounding box center [883, 240] width 40 height 14
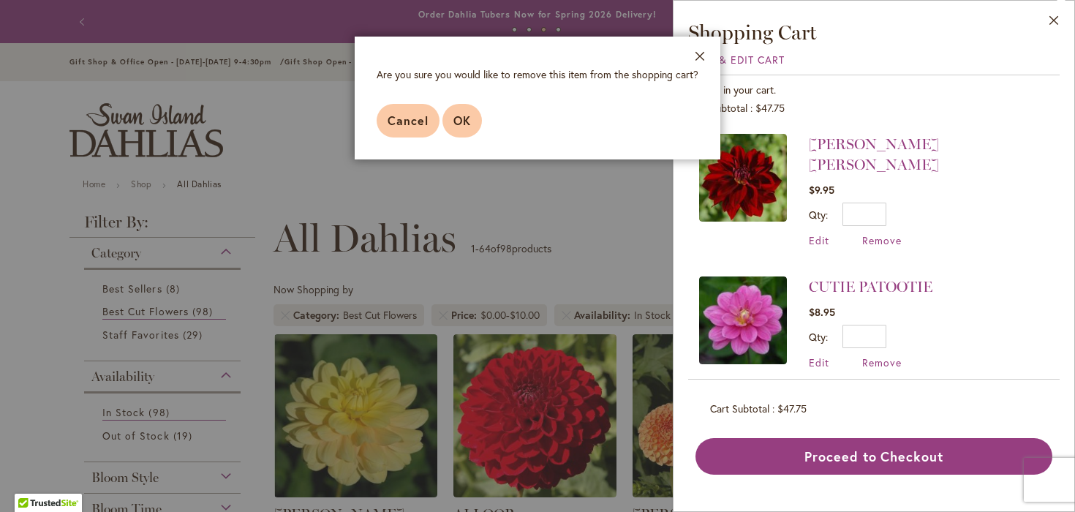
click at [451, 121] on button "OK" at bounding box center [463, 121] width 40 height 34
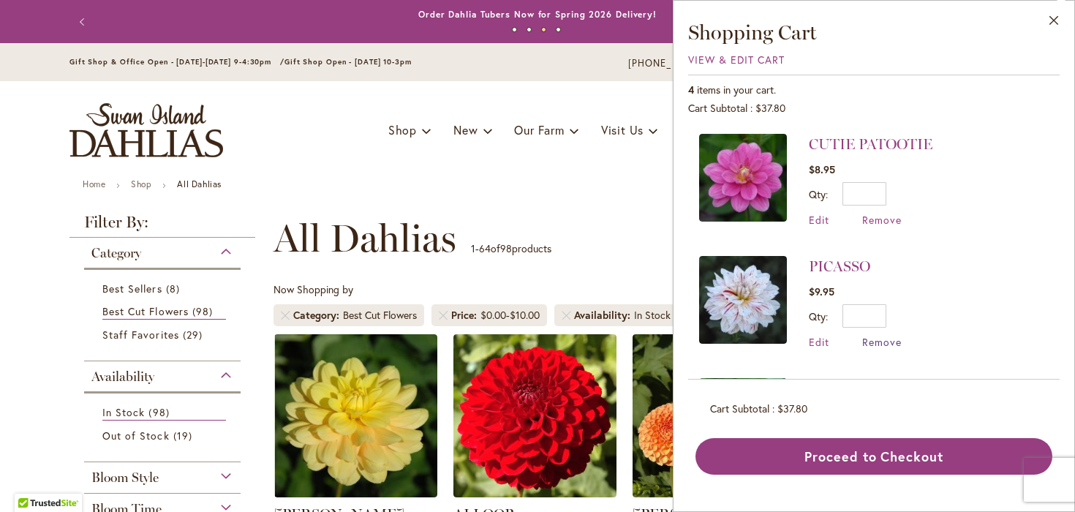
click at [888, 342] on span "Remove" at bounding box center [883, 342] width 40 height 14
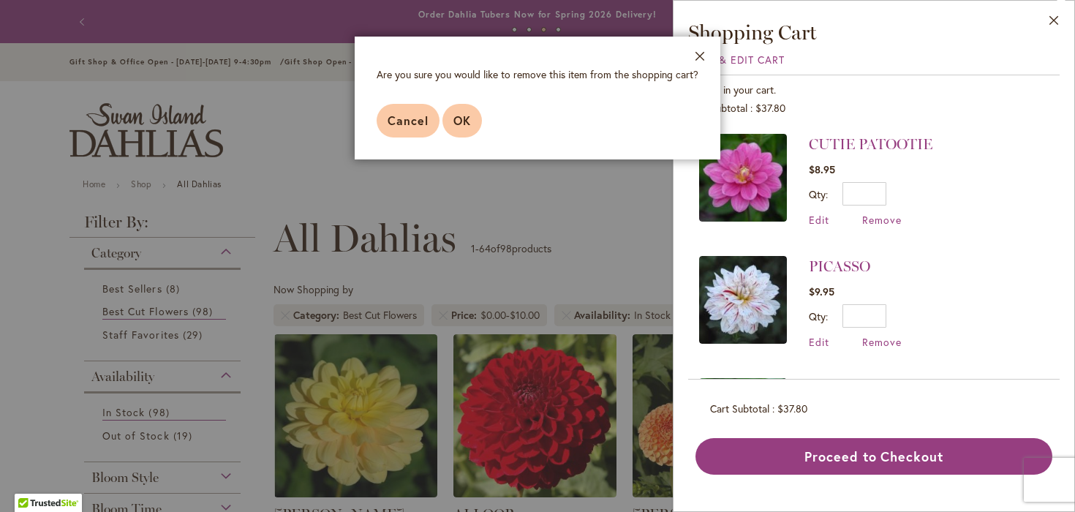
click at [457, 119] on span "OK" at bounding box center [463, 120] width 18 height 15
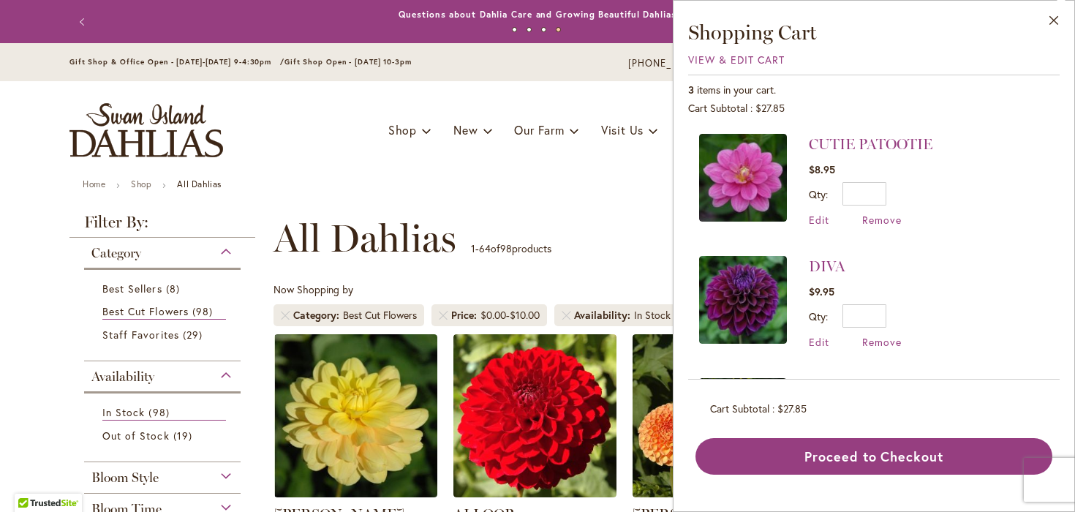
click at [866, 227] on li "CUTIE PATOOTIE $8.95 Qty * Update Edit Remove" at bounding box center [874, 188] width 350 height 108
click at [871, 221] on span "Remove" at bounding box center [883, 220] width 40 height 14
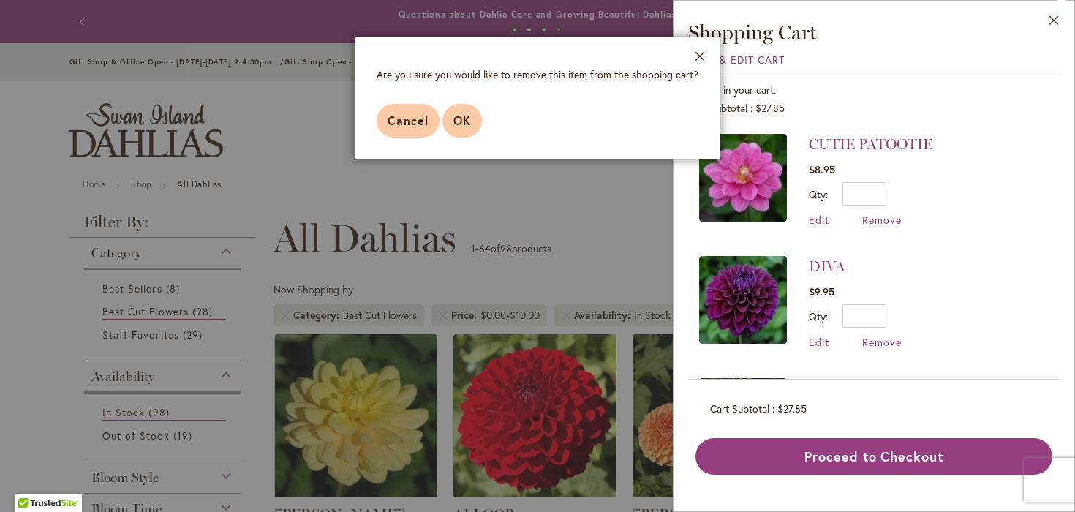
click at [457, 119] on span "OK" at bounding box center [463, 120] width 18 height 15
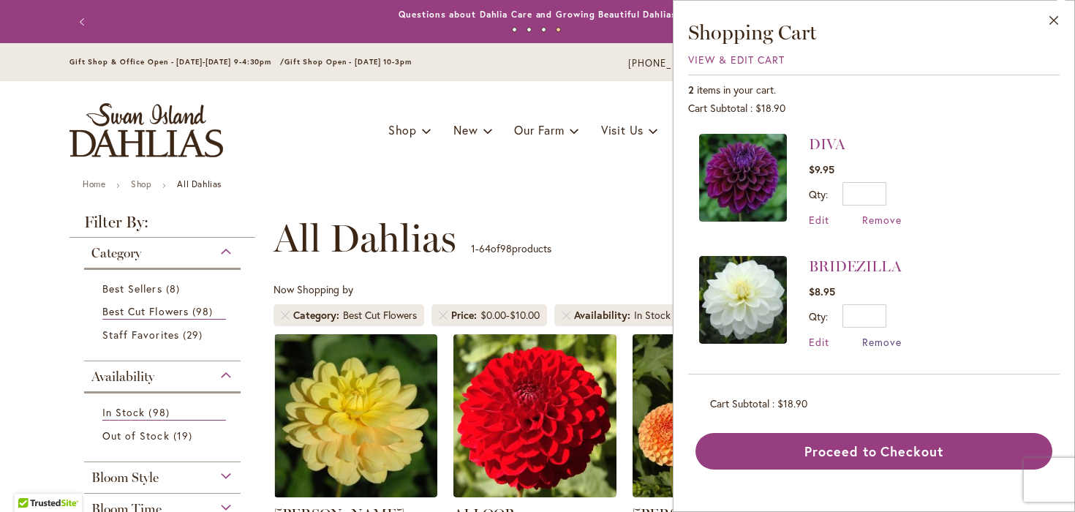
click at [884, 341] on span "Remove" at bounding box center [883, 342] width 40 height 14
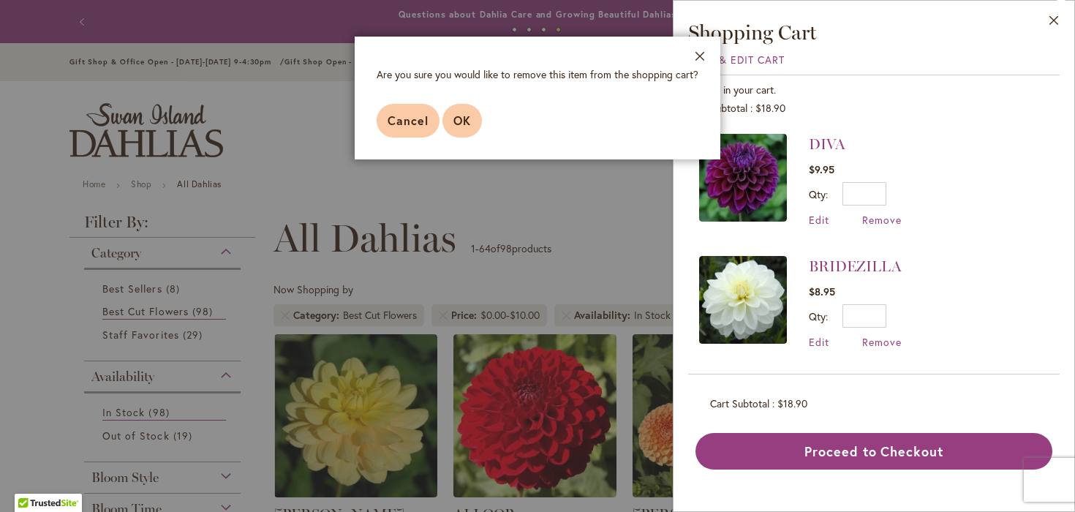
click at [460, 121] on span "OK" at bounding box center [463, 120] width 18 height 15
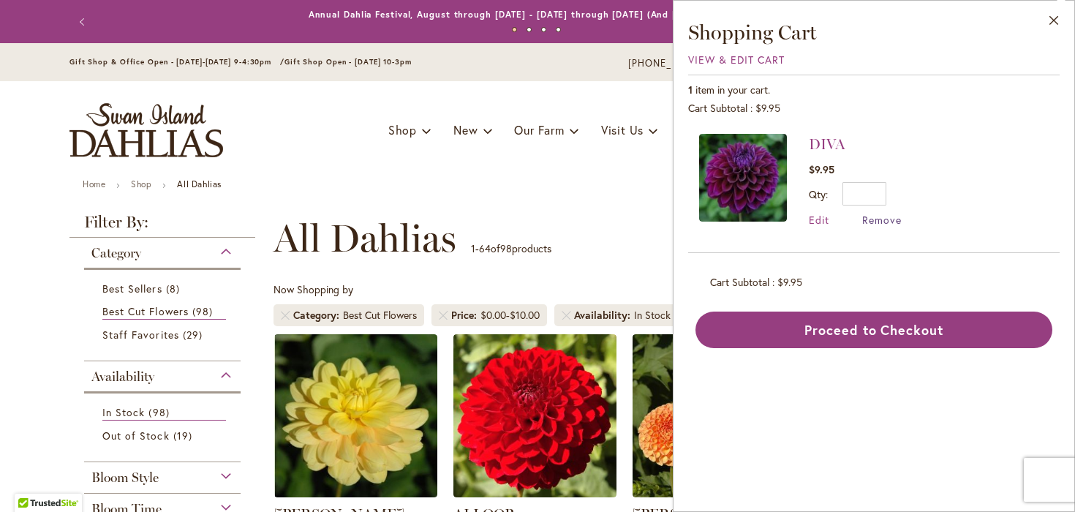
click at [874, 221] on span "Remove" at bounding box center [883, 220] width 40 height 14
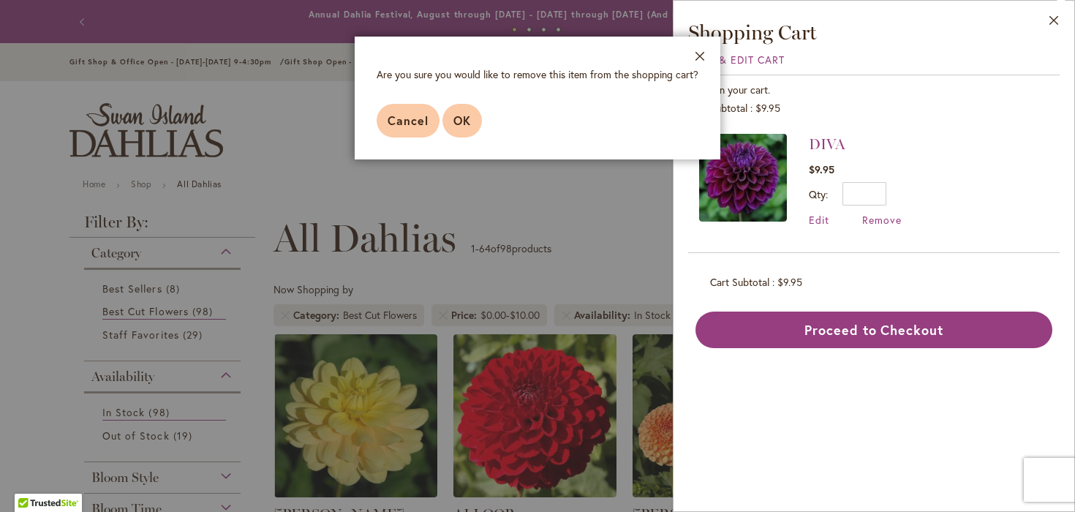
click at [468, 124] on span "OK" at bounding box center [463, 120] width 18 height 15
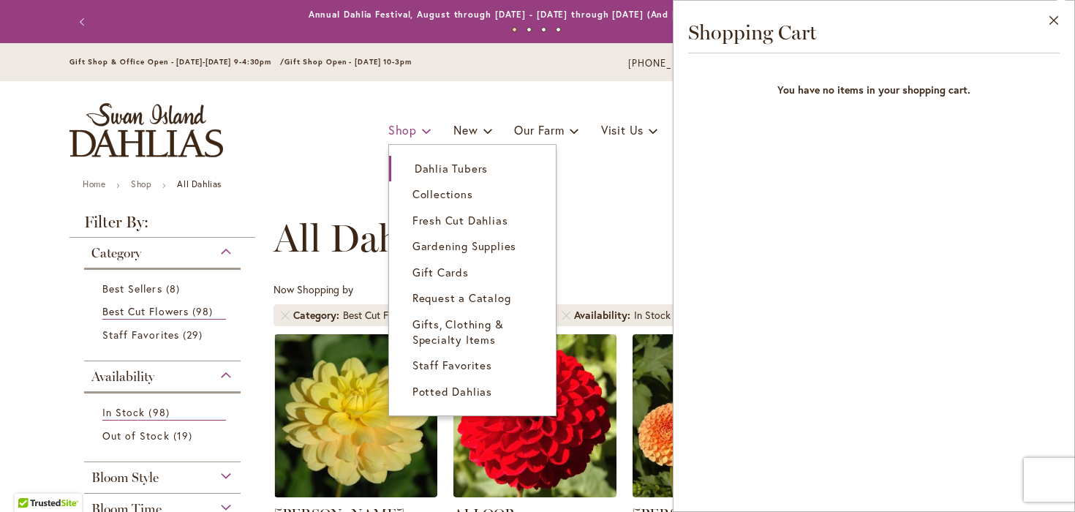
click at [407, 137] on span "Shop" at bounding box center [402, 129] width 29 height 15
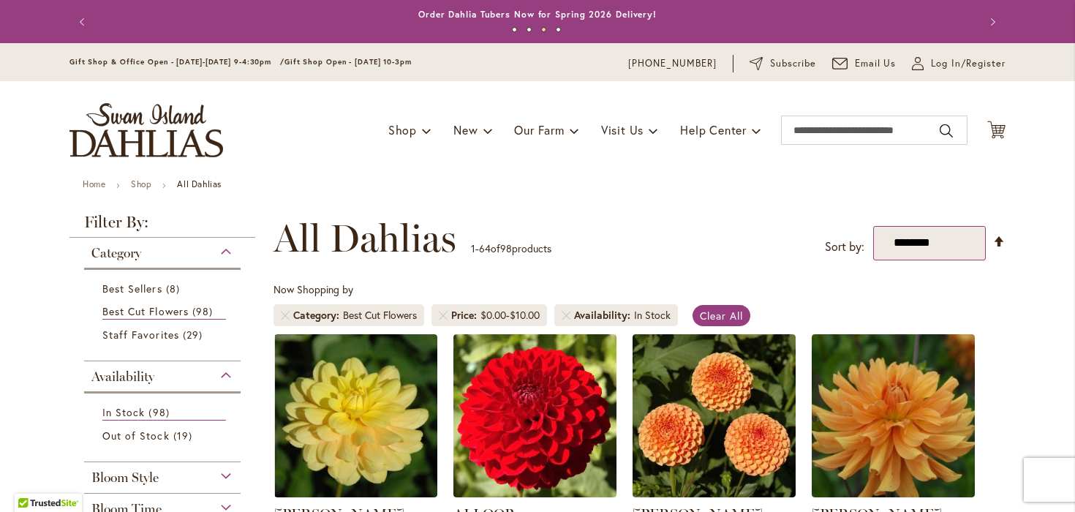
click at [897, 249] on select "**********" at bounding box center [930, 243] width 113 height 34
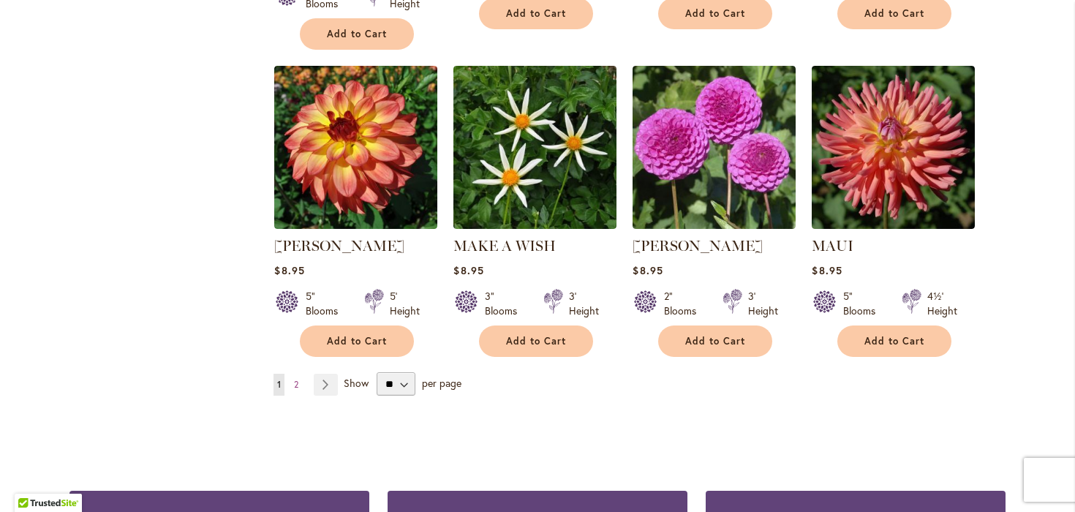
scroll to position [5054, 0]
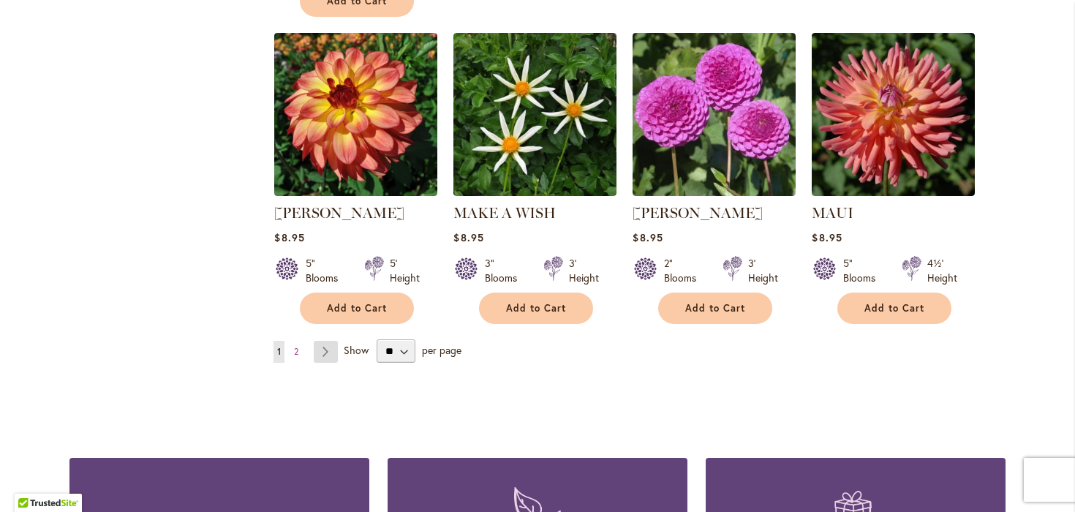
click at [324, 341] on link "Page Next" at bounding box center [326, 352] width 24 height 22
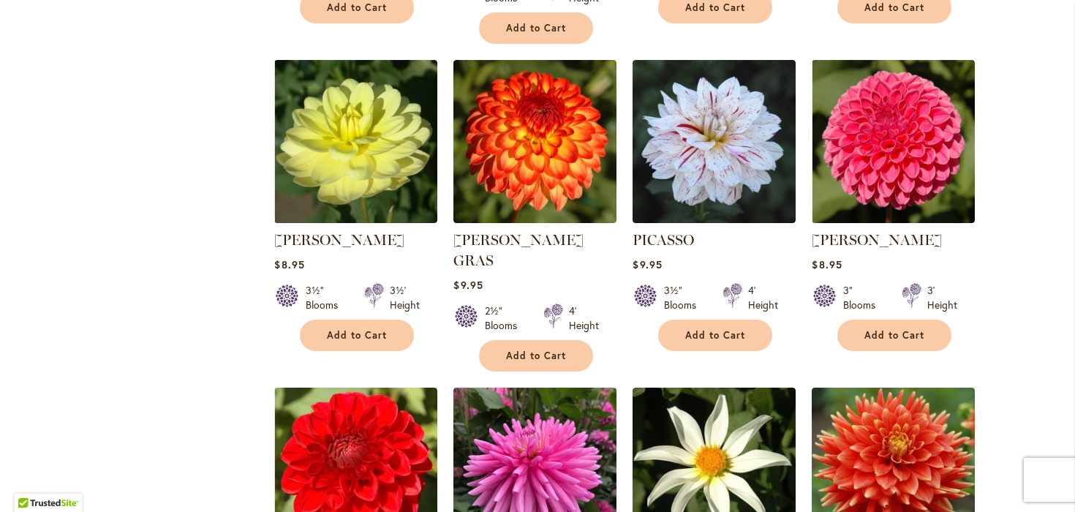
scroll to position [1269, 0]
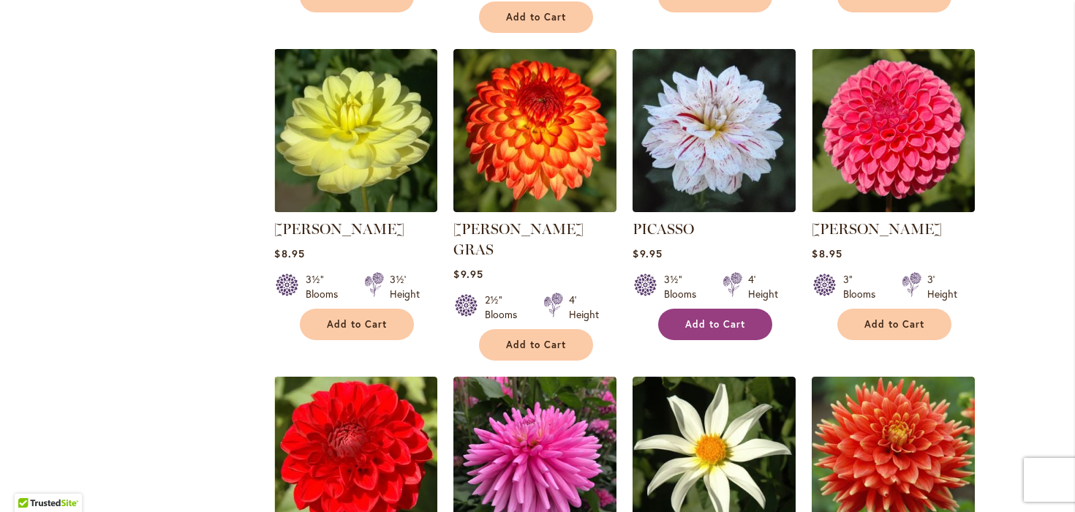
click at [718, 318] on span "Add to Cart" at bounding box center [716, 324] width 60 height 12
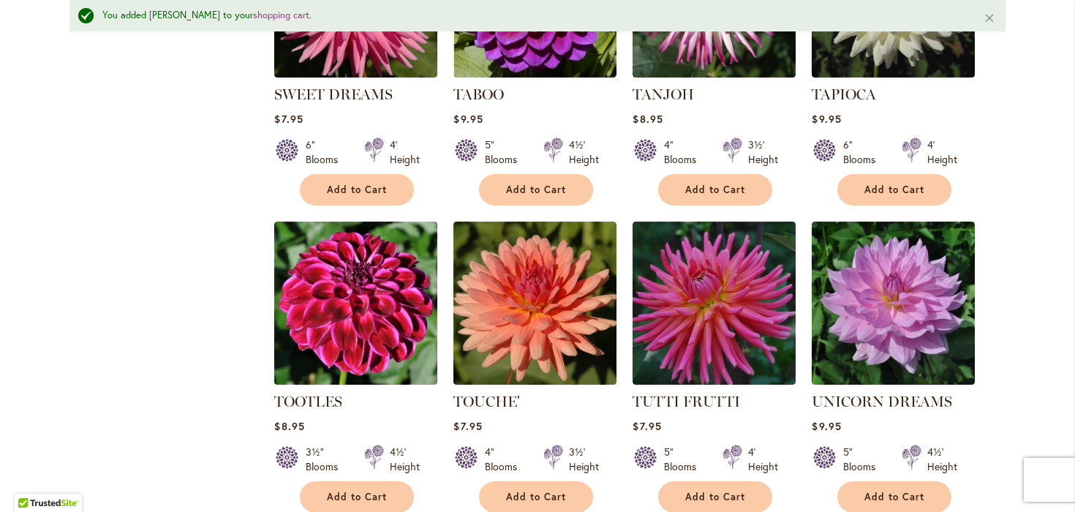
scroll to position [2065, 0]
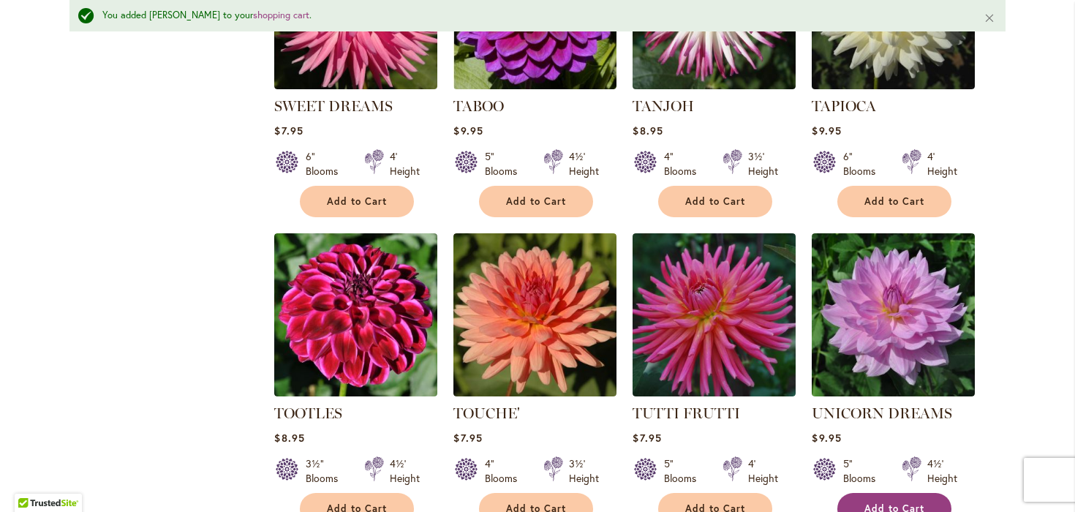
click at [895, 503] on span "Add to Cart" at bounding box center [895, 509] width 60 height 12
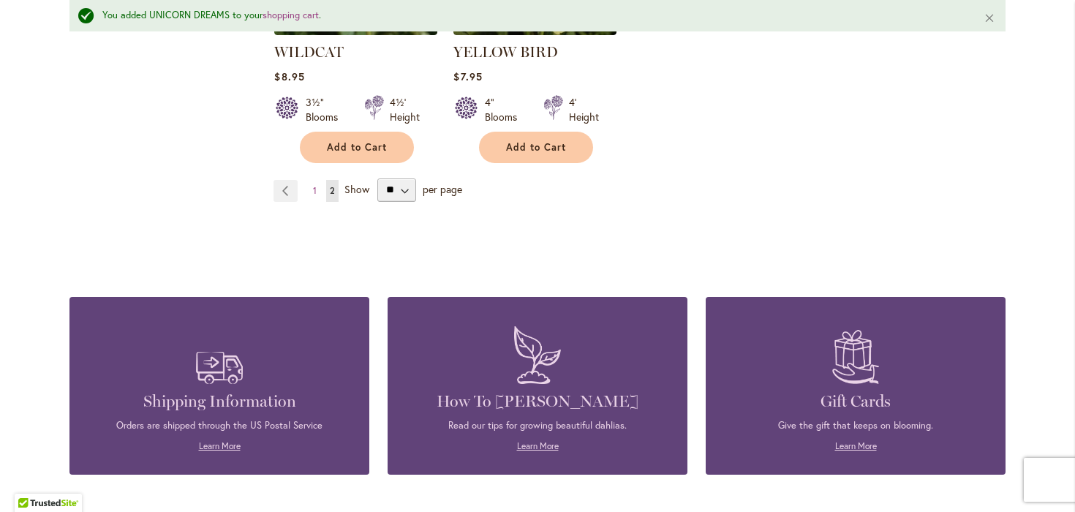
scroll to position [3083, 0]
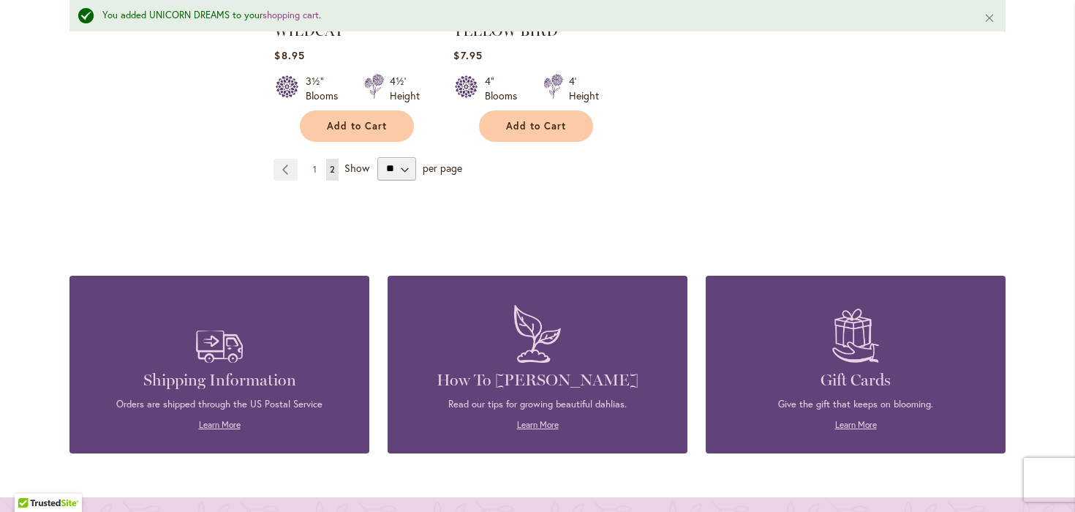
click at [313, 164] on span "1" at bounding box center [315, 169] width 4 height 11
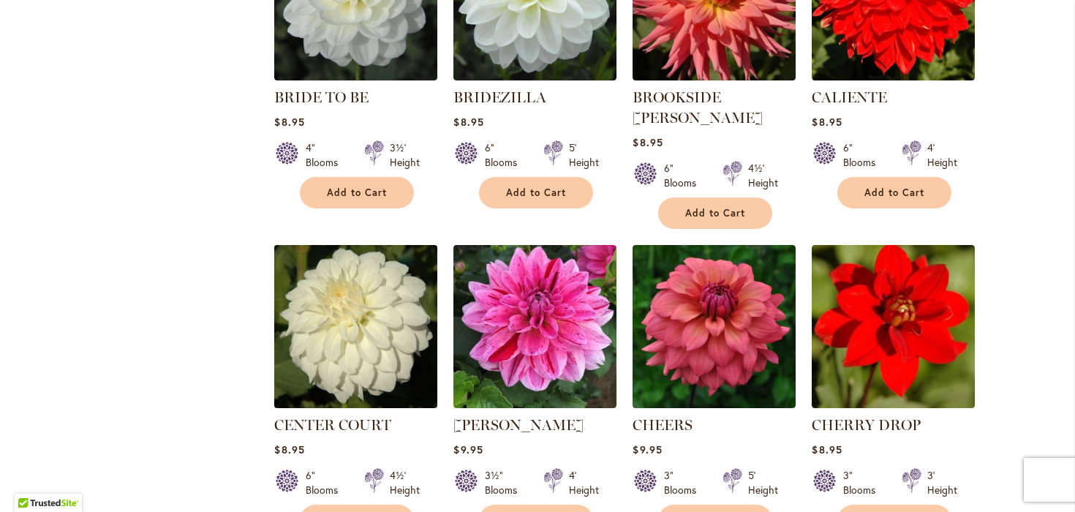
scroll to position [1055, 0]
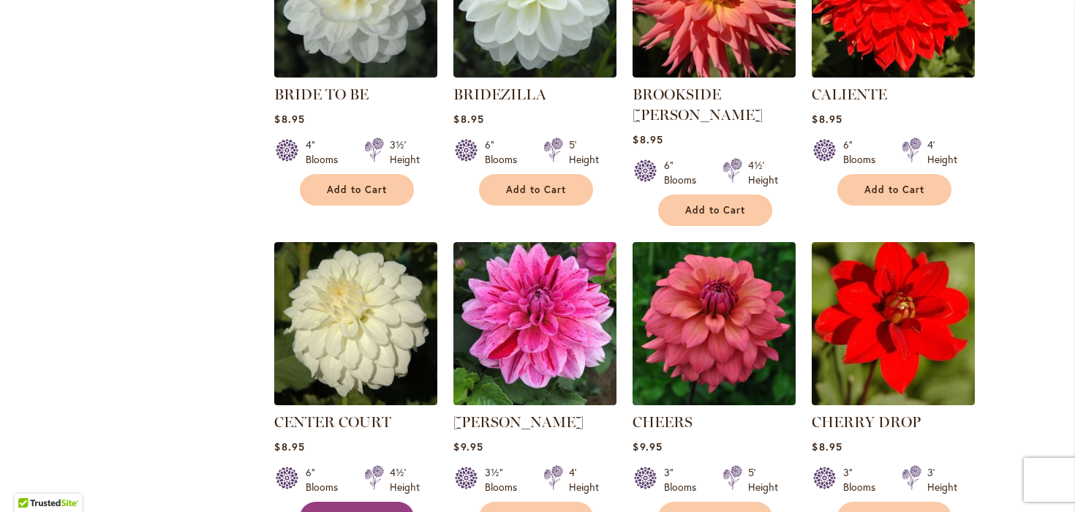
click at [320, 502] on button "Add to Cart" at bounding box center [357, 517] width 114 height 31
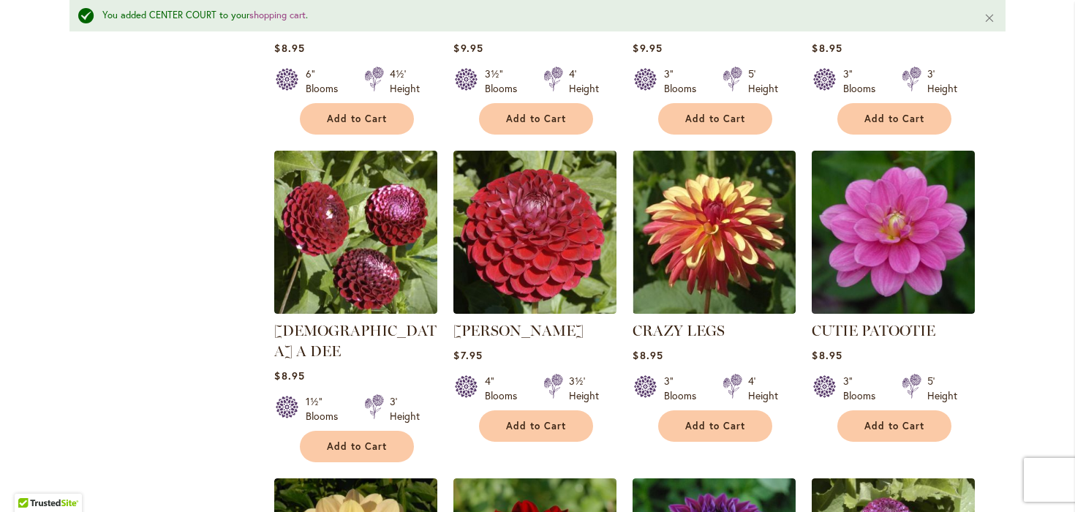
scroll to position [1501, 0]
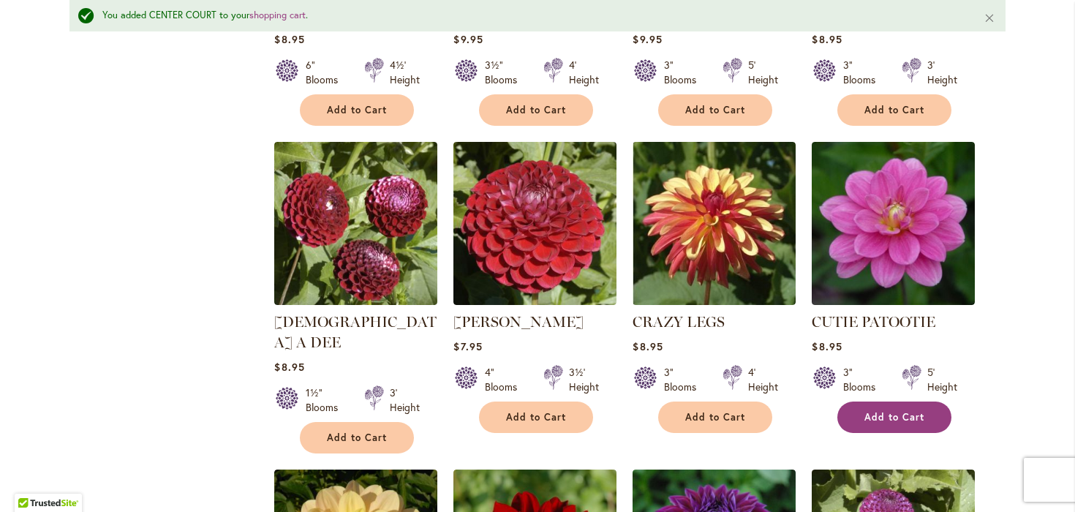
click at [890, 402] on button "Add to Cart" at bounding box center [895, 417] width 114 height 31
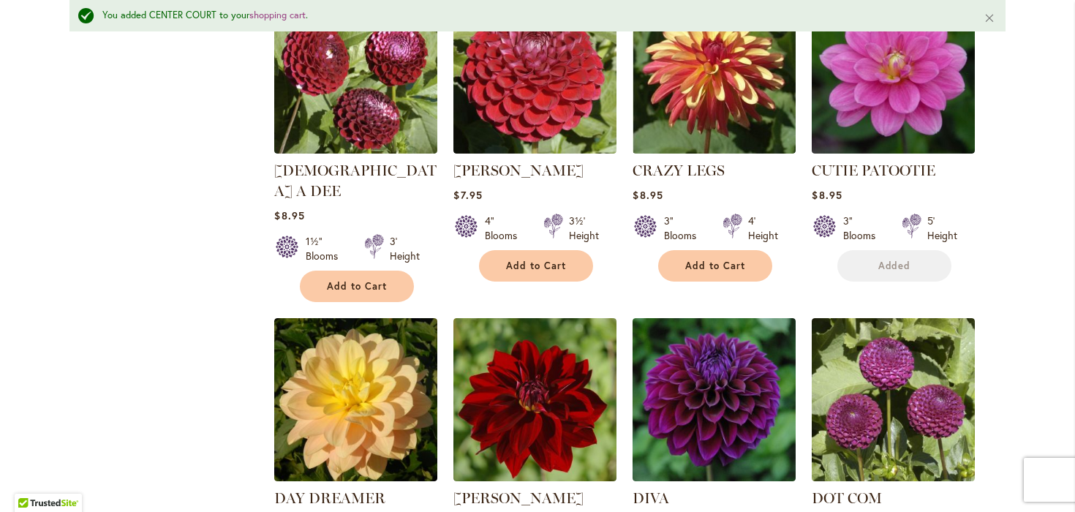
scroll to position [1811, 0]
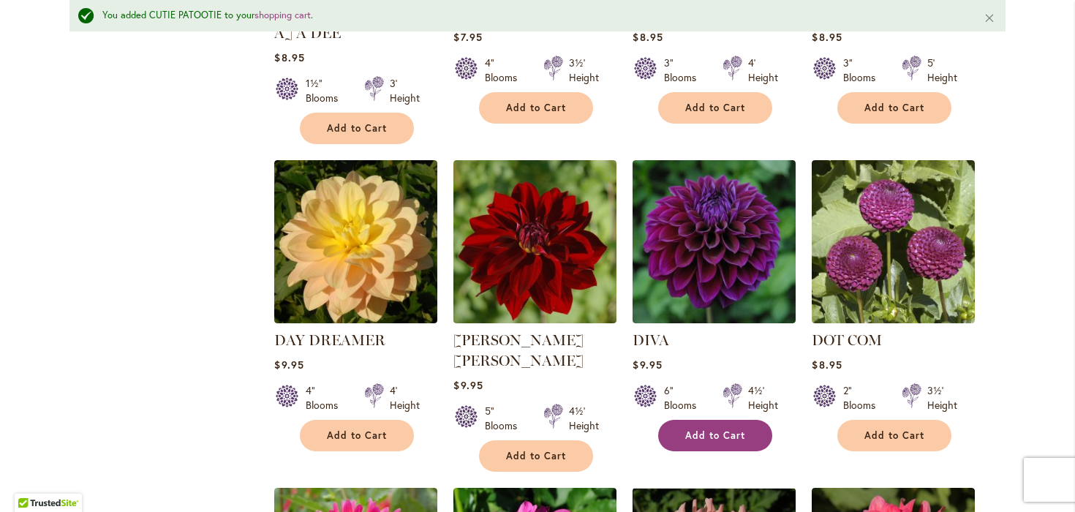
click at [720, 429] on span "Add to Cart" at bounding box center [716, 435] width 60 height 12
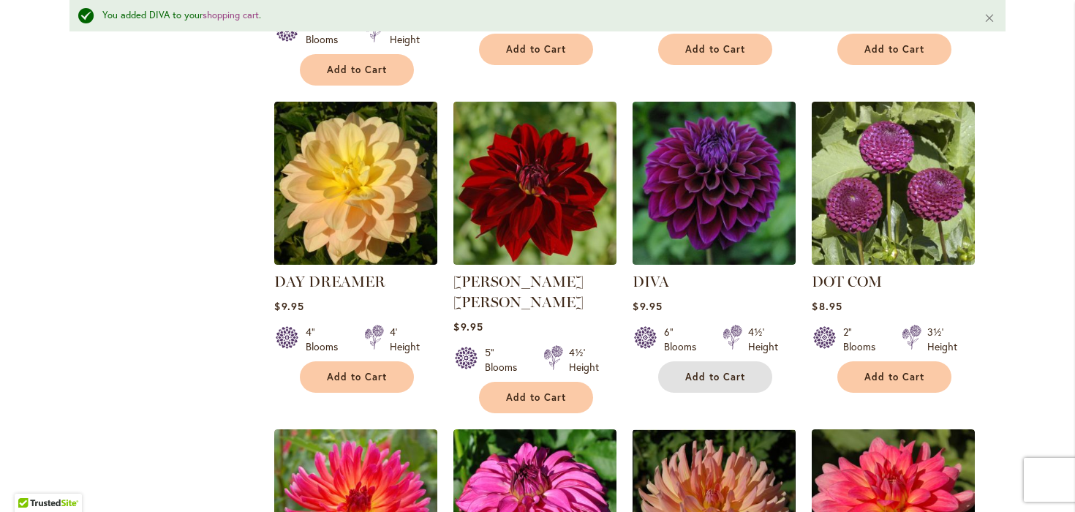
scroll to position [1872, 0]
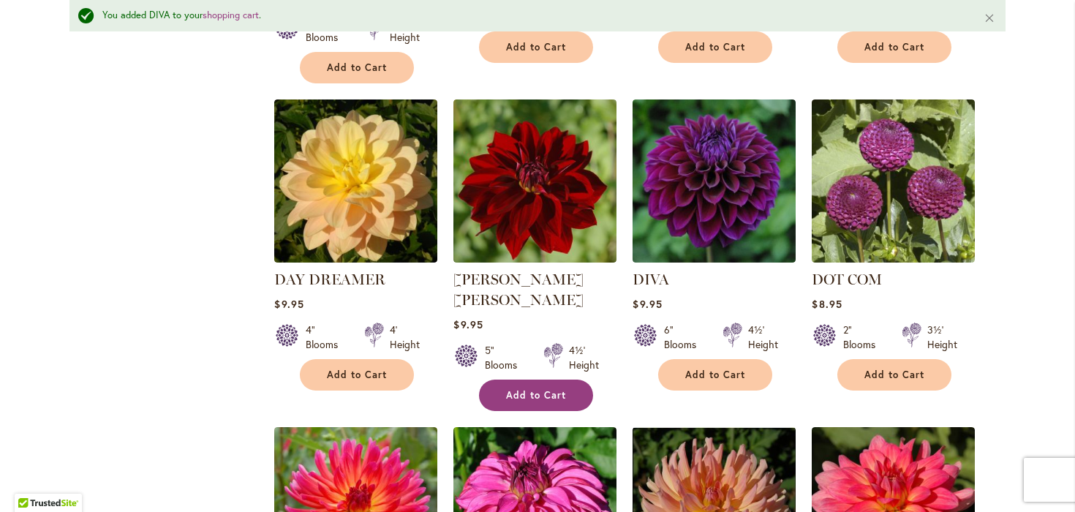
click at [526, 389] on span "Add to Cart" at bounding box center [536, 395] width 60 height 12
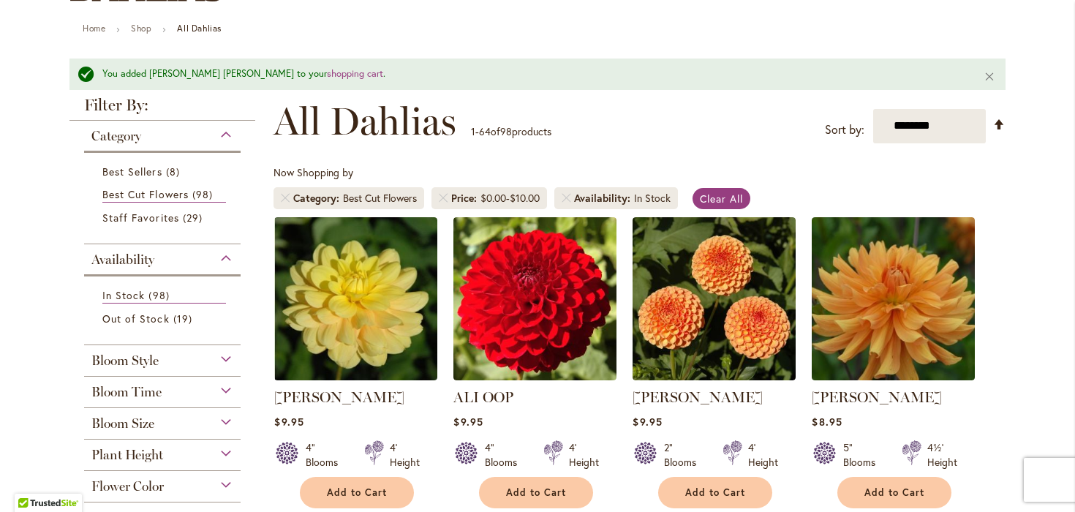
scroll to position [0, 0]
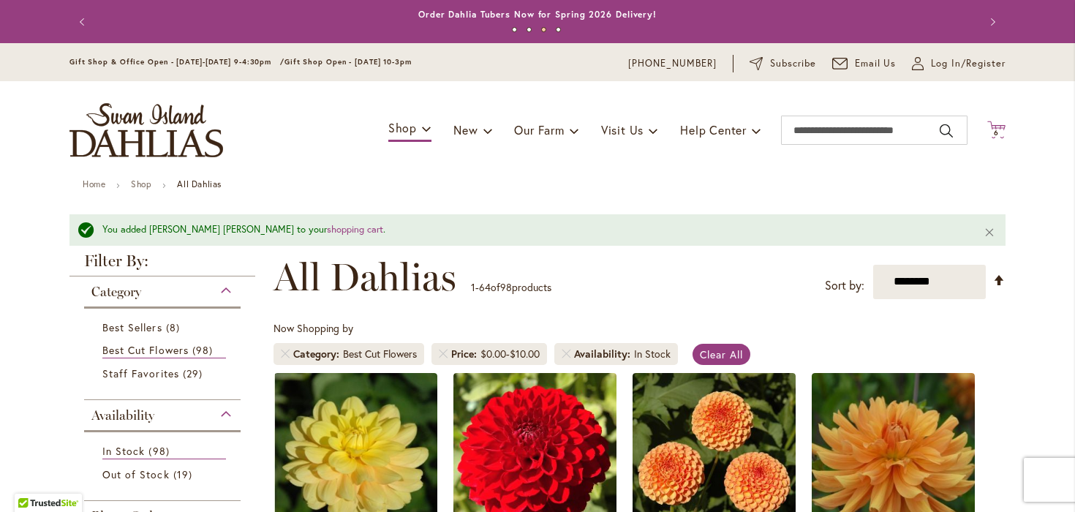
click at [1003, 122] on icon "Cart .cls-1 { fill: #231f20; }" at bounding box center [997, 130] width 18 height 18
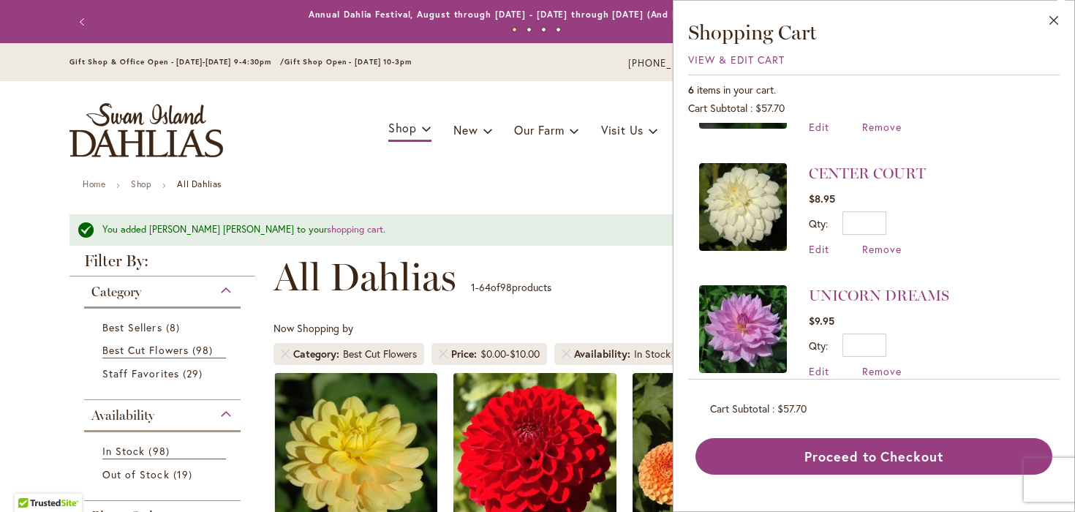
scroll to position [418, 0]
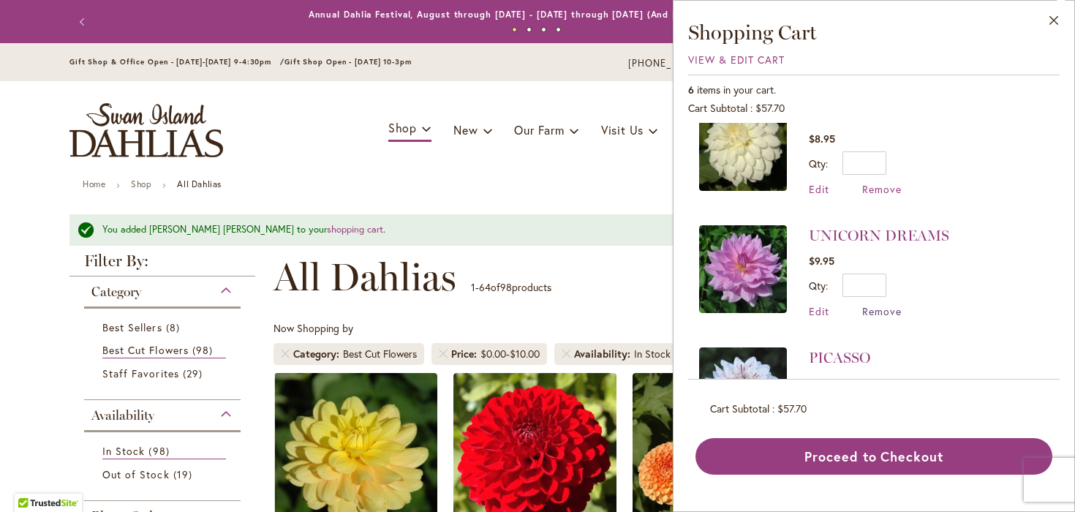
click at [885, 304] on span "Remove" at bounding box center [883, 311] width 40 height 14
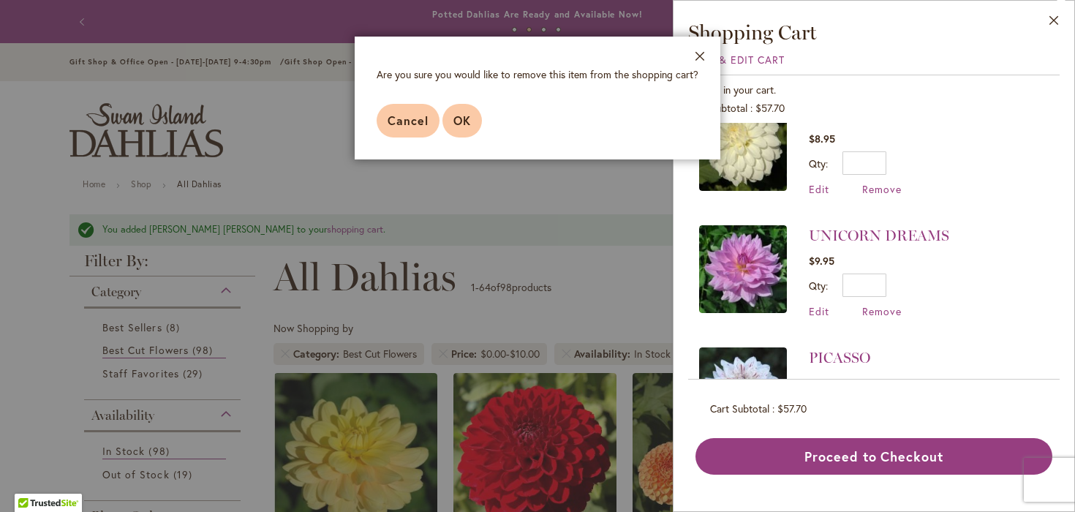
click at [459, 117] on span "OK" at bounding box center [463, 120] width 18 height 15
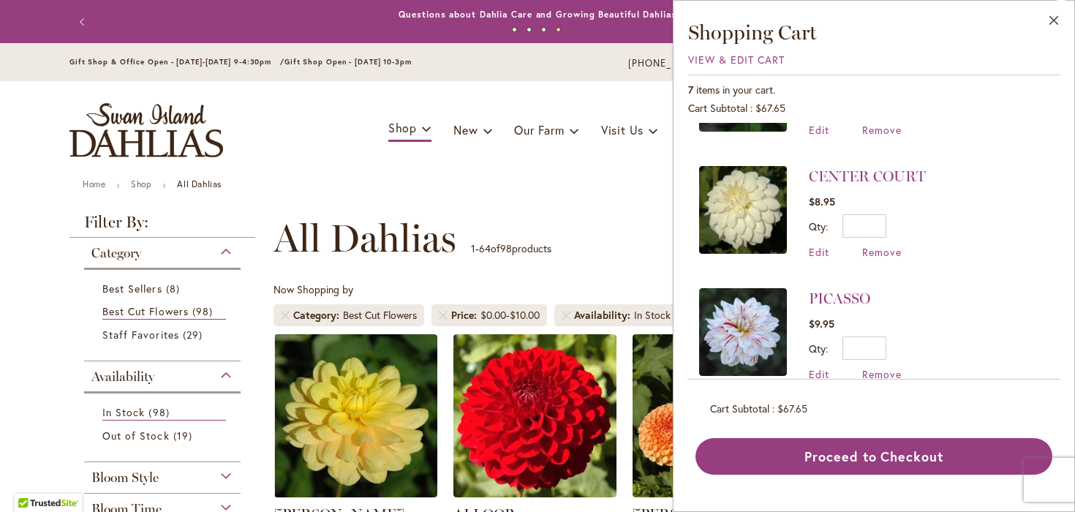
scroll to position [604, 0]
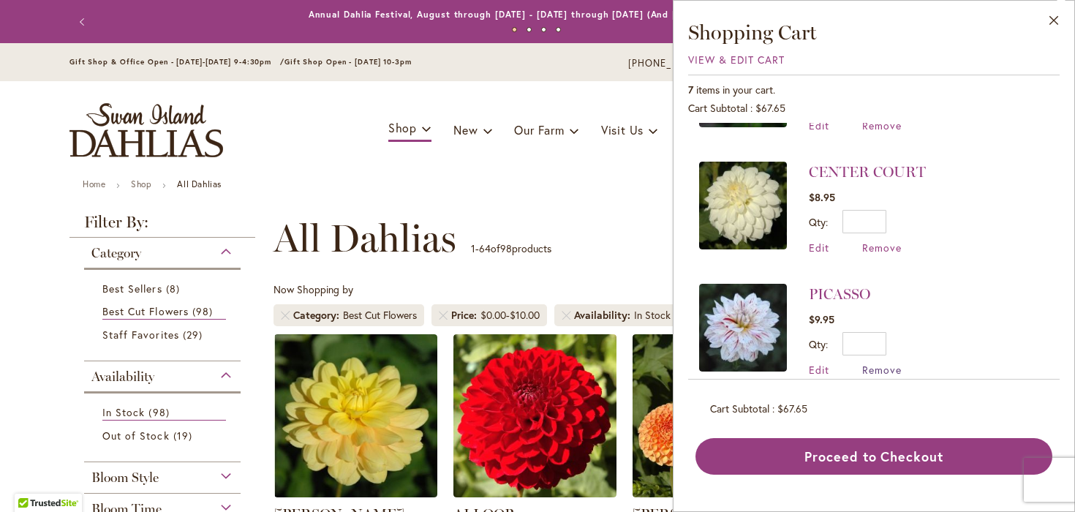
click at [874, 363] on span "Remove" at bounding box center [883, 370] width 40 height 14
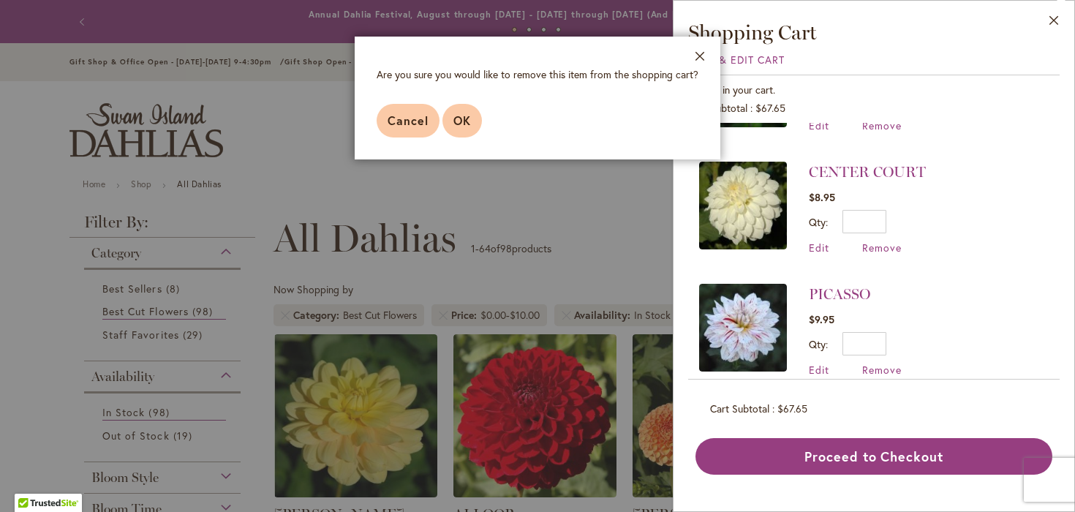
click at [454, 125] on span "OK" at bounding box center [463, 120] width 18 height 15
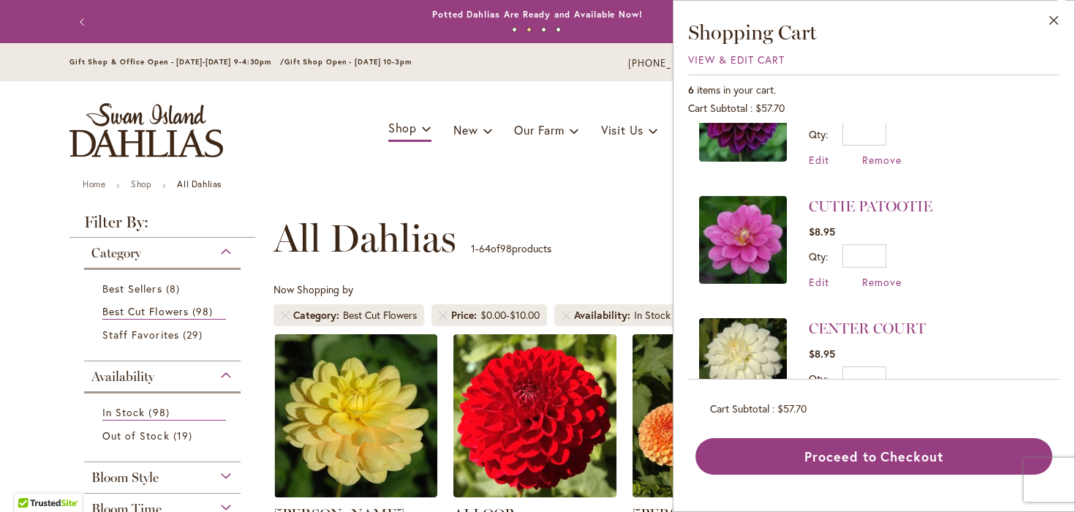
scroll to position [482, 0]
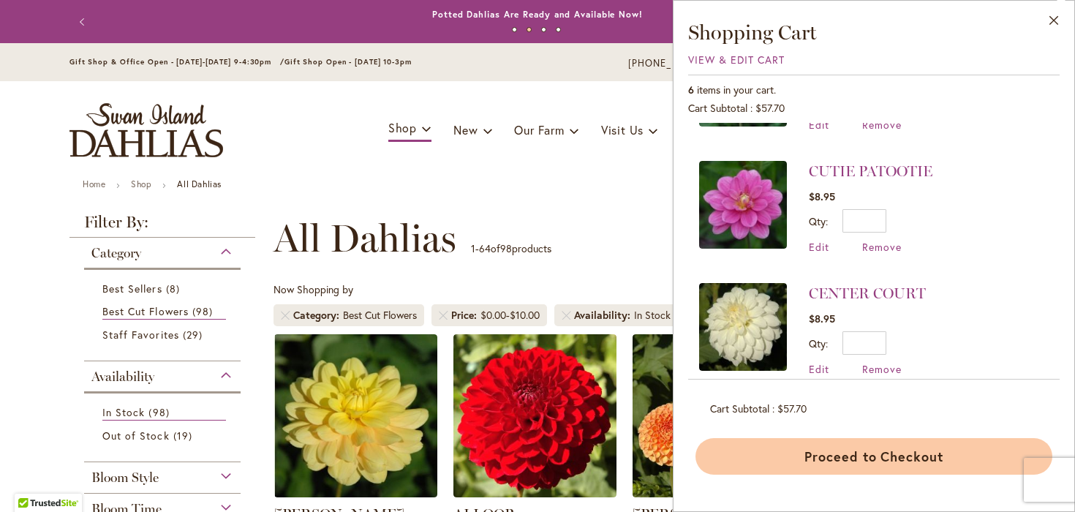
click at [841, 464] on button "Proceed to Checkout" at bounding box center [874, 456] width 357 height 37
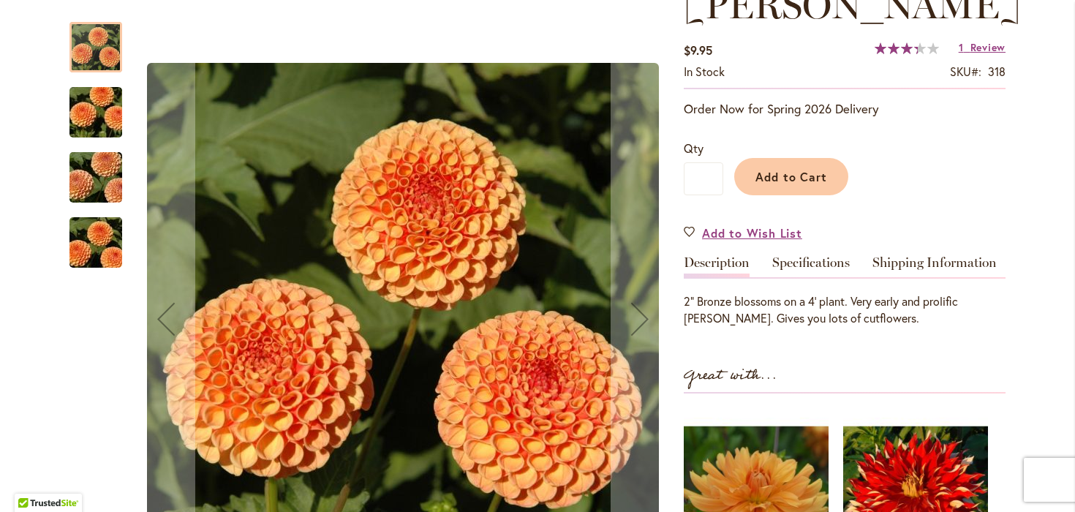
scroll to position [209, 0]
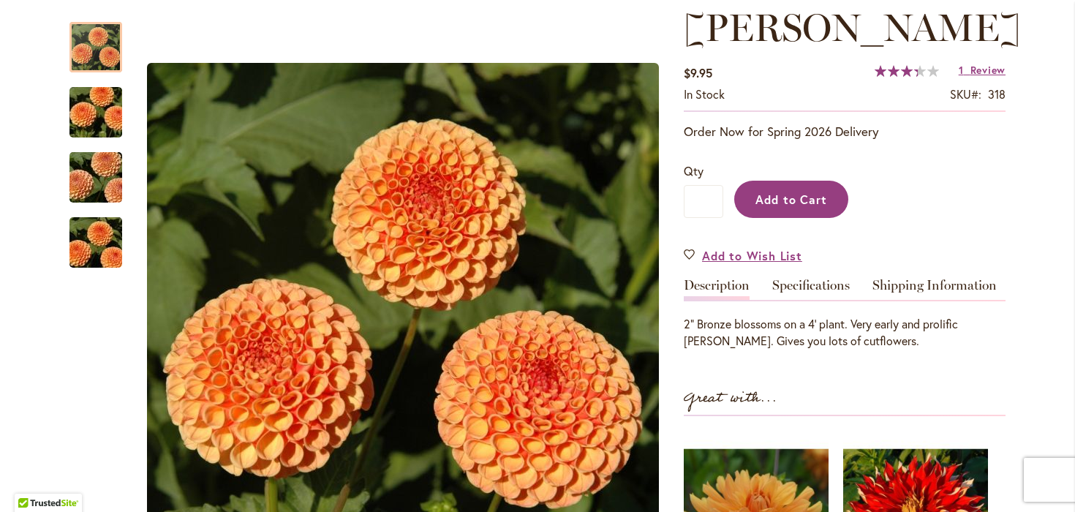
click at [775, 201] on span "Add to Cart" at bounding box center [792, 199] width 72 height 15
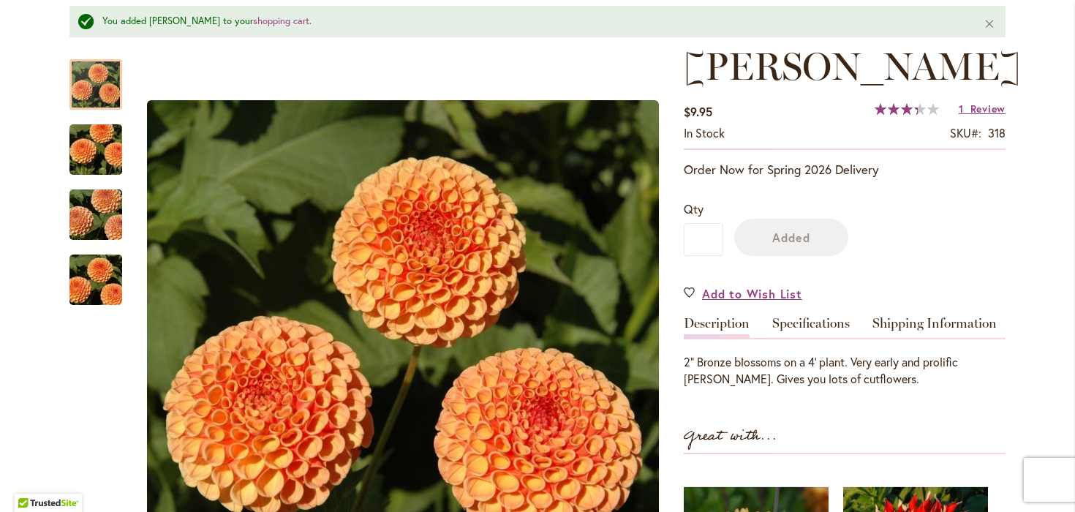
scroll to position [247, 0]
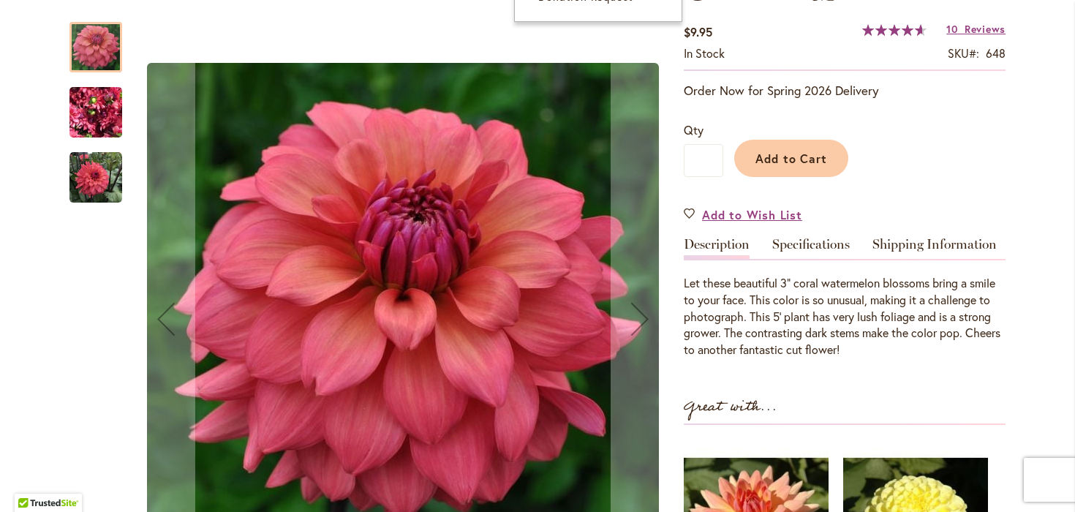
scroll to position [309, 0]
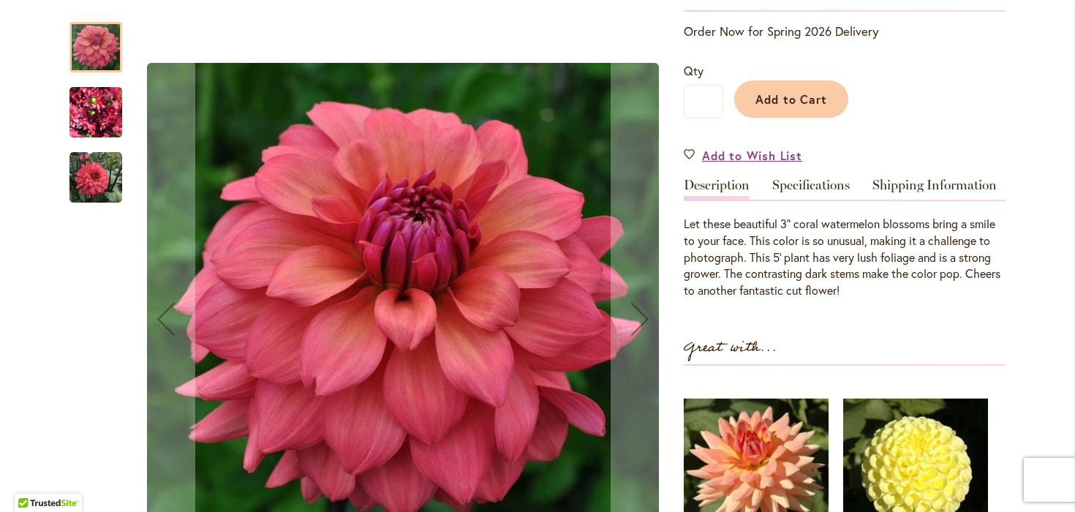
click at [91, 111] on img "CHEERS" at bounding box center [96, 113] width 53 height 70
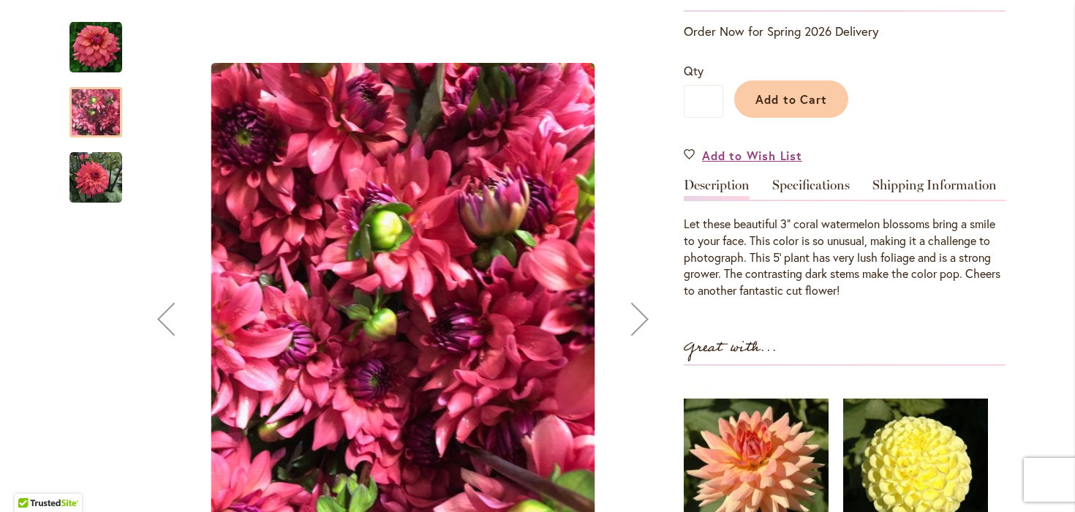
click at [100, 178] on img "CHEERS" at bounding box center [96, 177] width 53 height 53
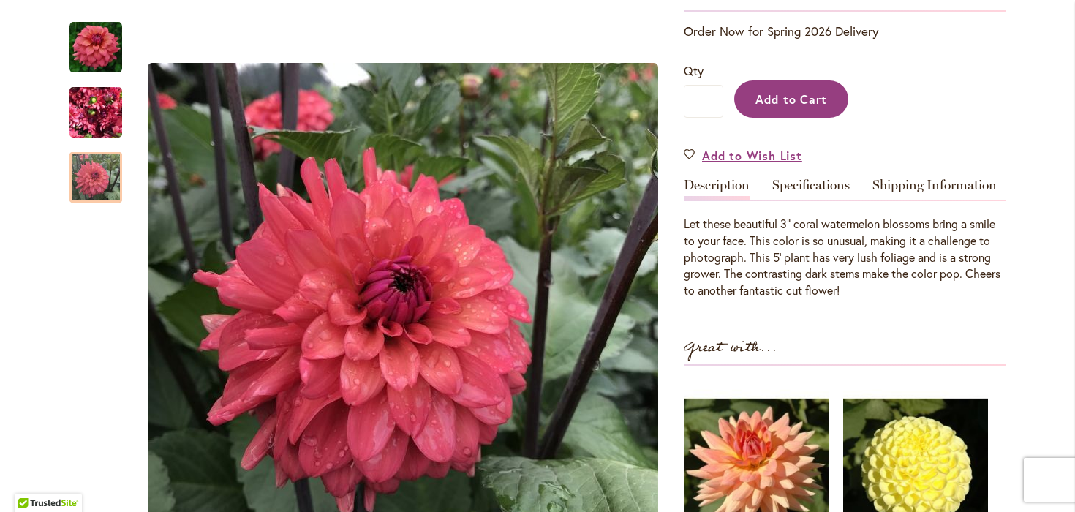
click at [819, 104] on span "Add to Cart" at bounding box center [792, 98] width 72 height 15
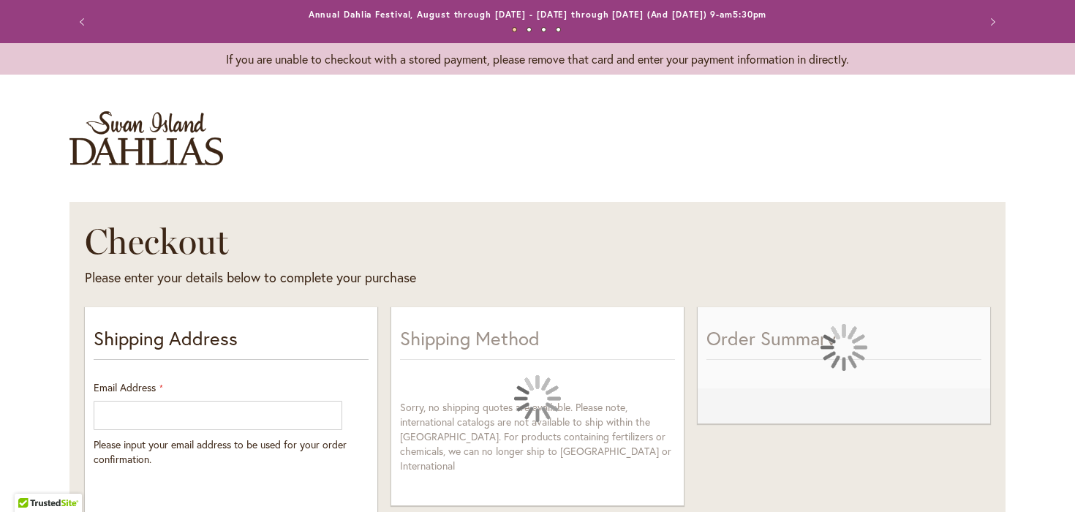
select select "**"
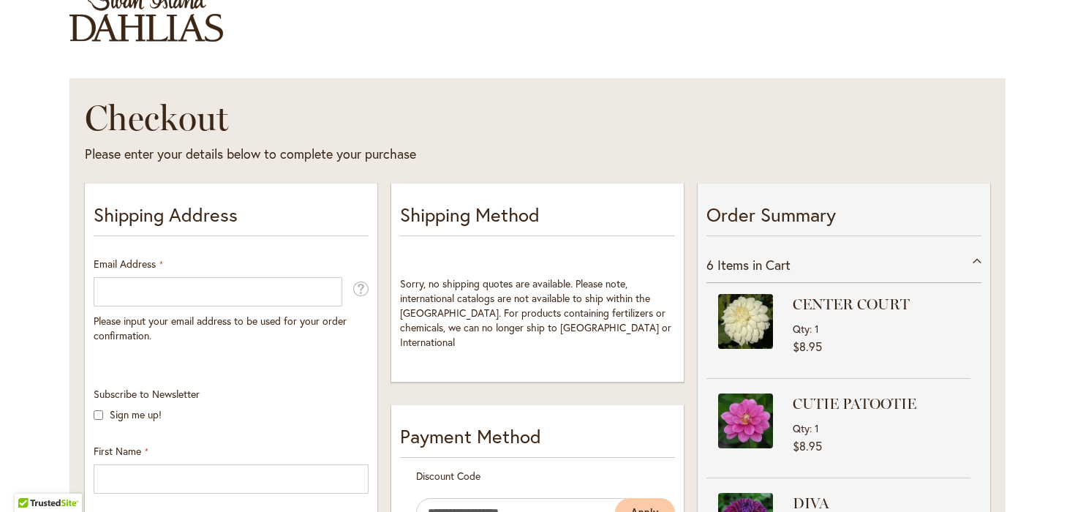
scroll to position [134, 0]
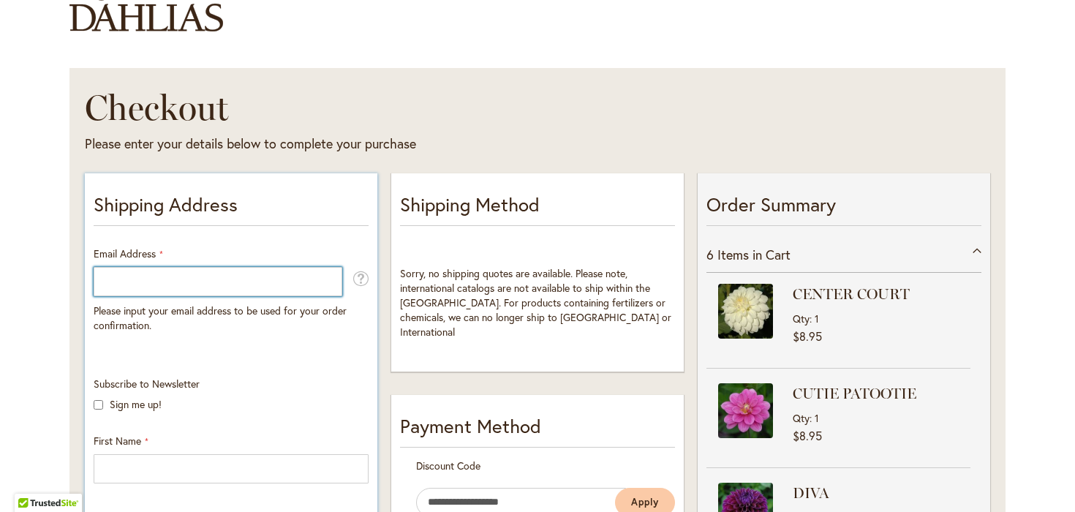
click at [267, 277] on input "Email Address" at bounding box center [218, 281] width 249 height 29
type input "**********"
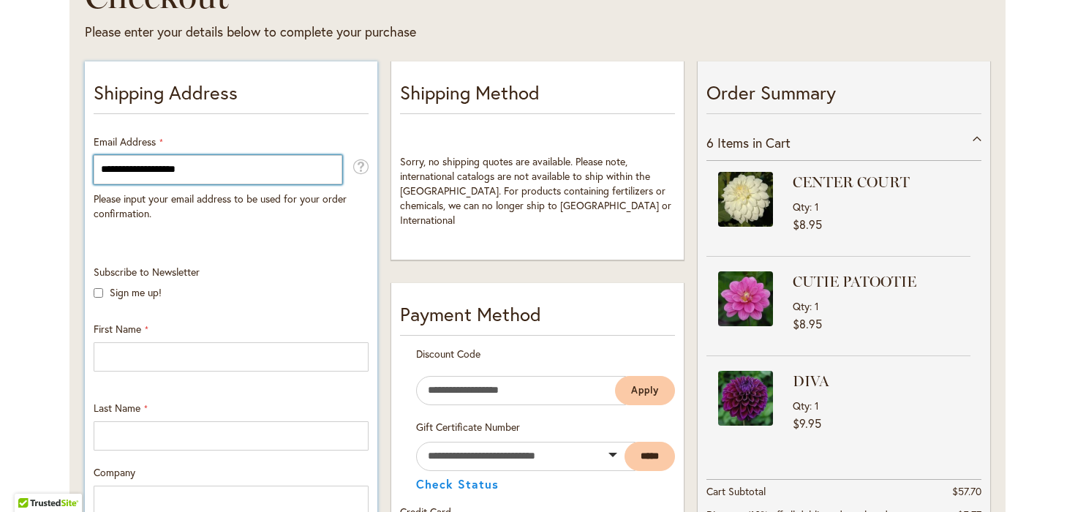
scroll to position [255, 0]
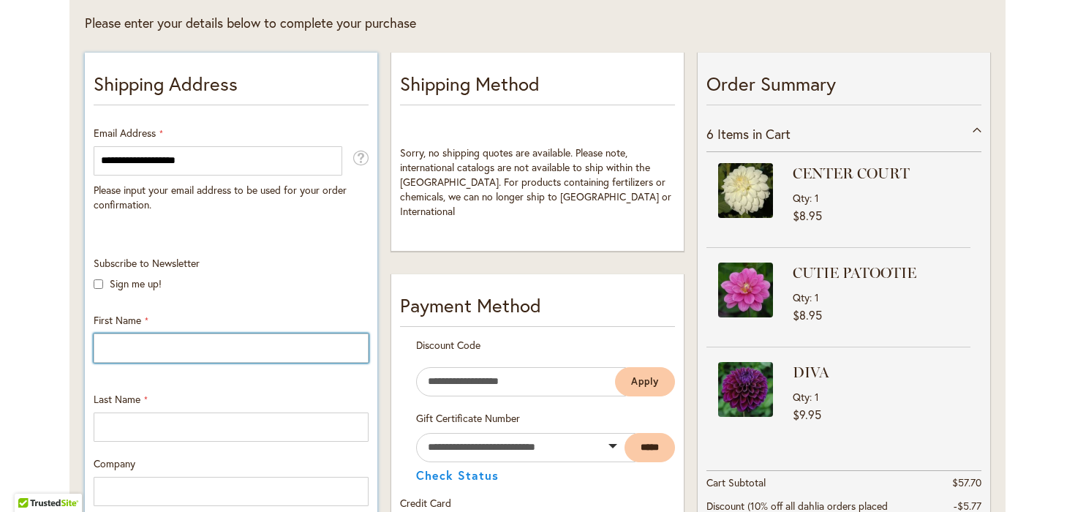
click at [148, 348] on input "First Name" at bounding box center [231, 348] width 275 height 29
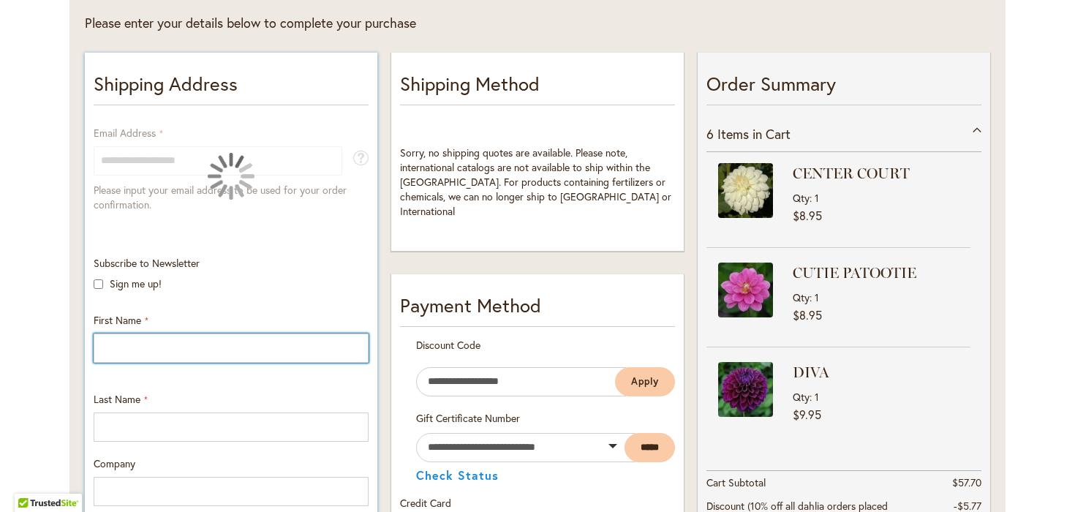
type input "*********"
type input "*****"
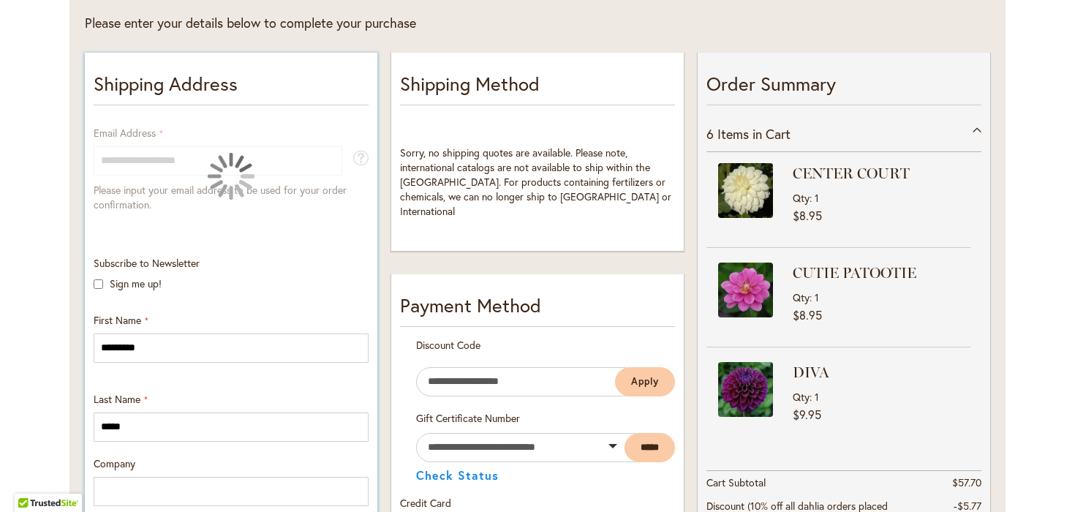
type input "**********"
type input "******"
select select "**"
type input "********"
type input "*****"
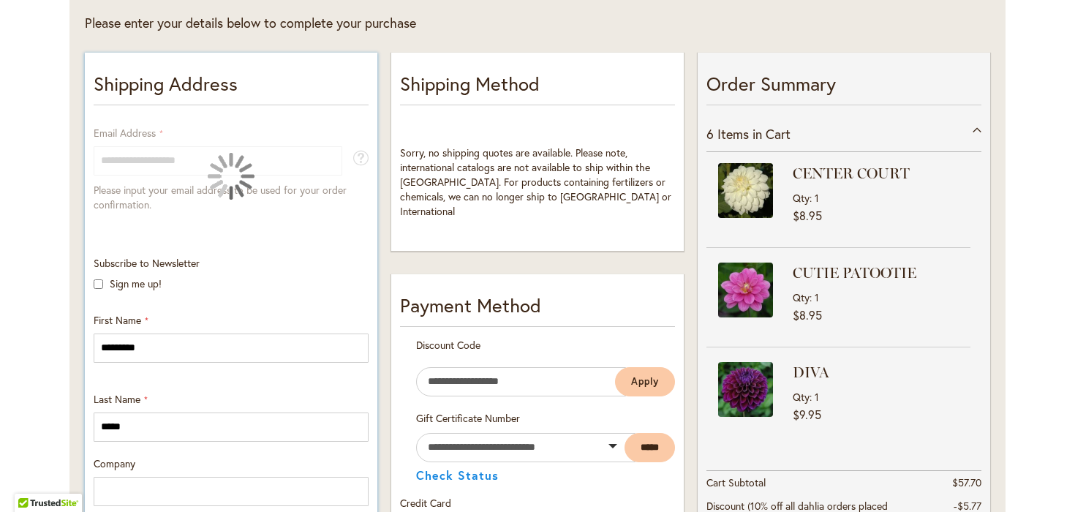
type input "**********"
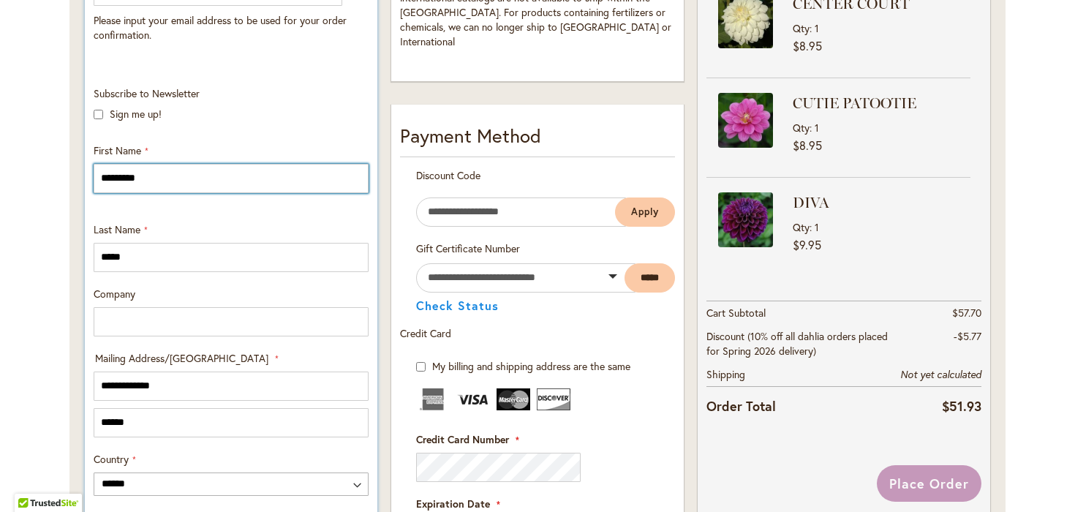
scroll to position [561, 0]
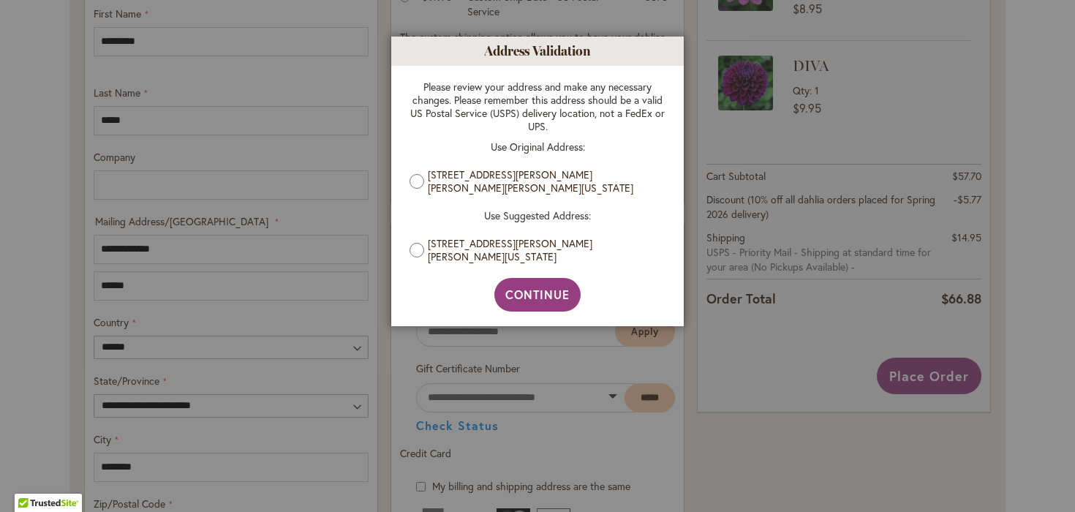
click at [418, 263] on div "Please review your address and make any necessary changes. Please remember this…" at bounding box center [537, 172] width 285 height 212
click at [520, 295] on span "Continue" at bounding box center [538, 294] width 65 height 15
type input "**********"
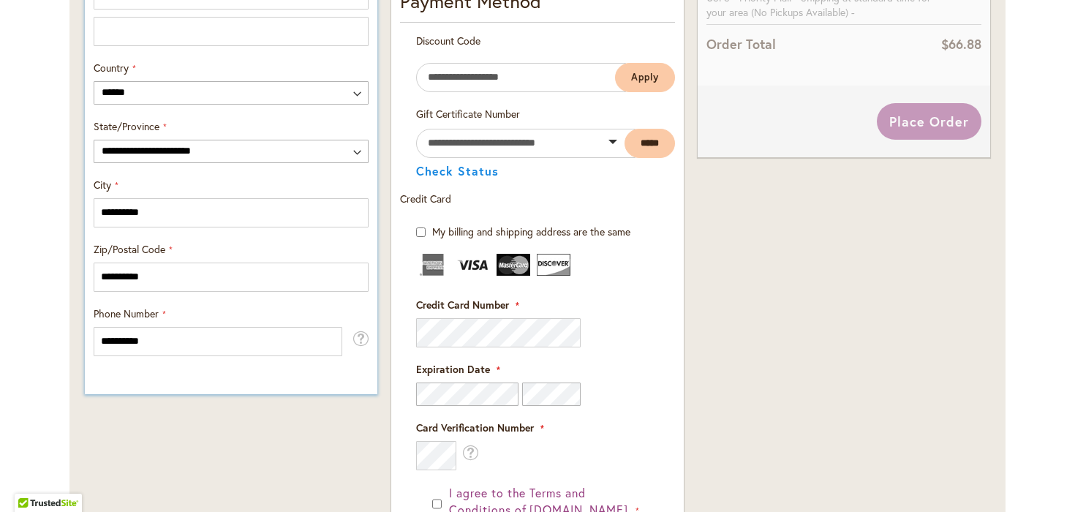
scroll to position [821, 0]
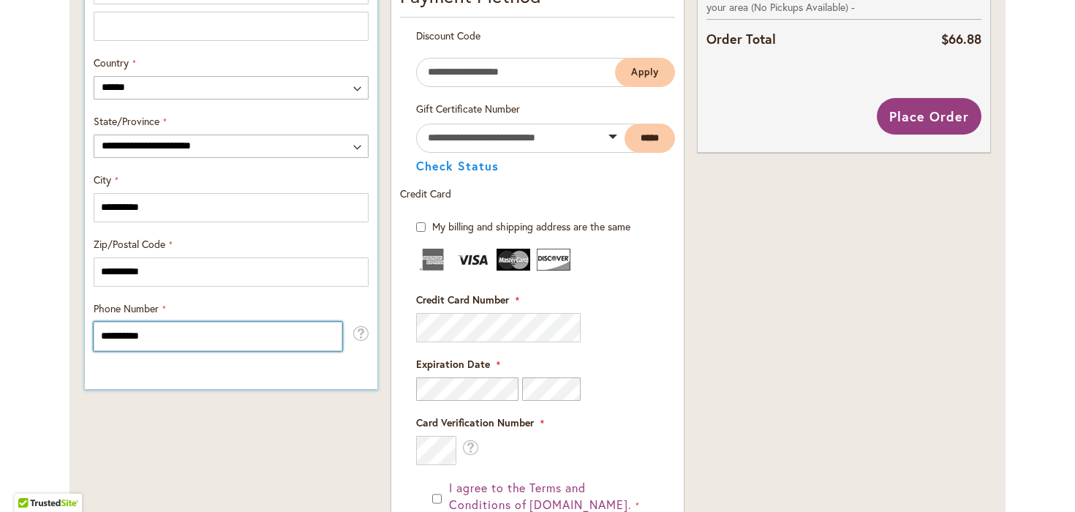
click at [239, 339] on input "**********" at bounding box center [218, 336] width 249 height 29
type input "**********"
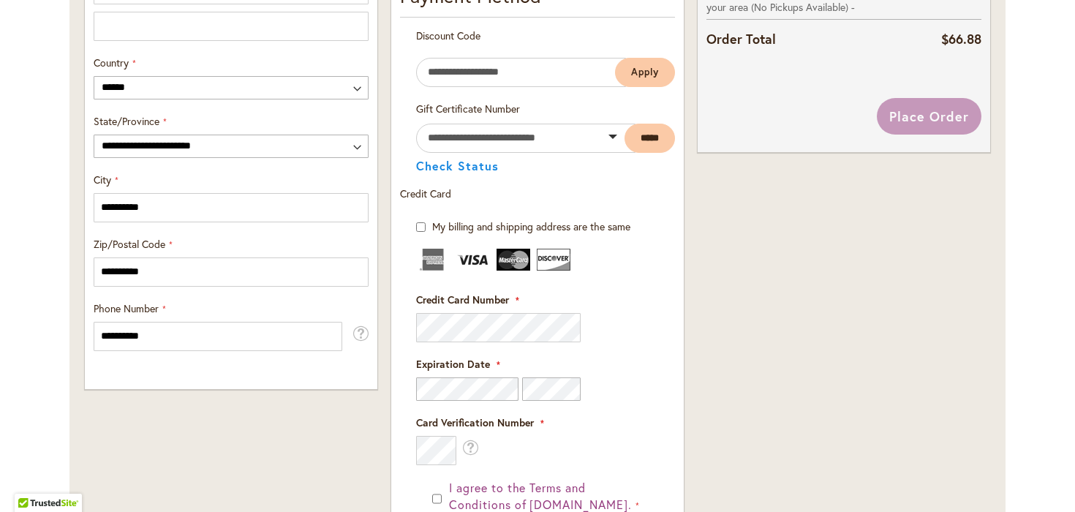
click at [347, 452] on div "**********" at bounding box center [231, 137] width 306 height 1313
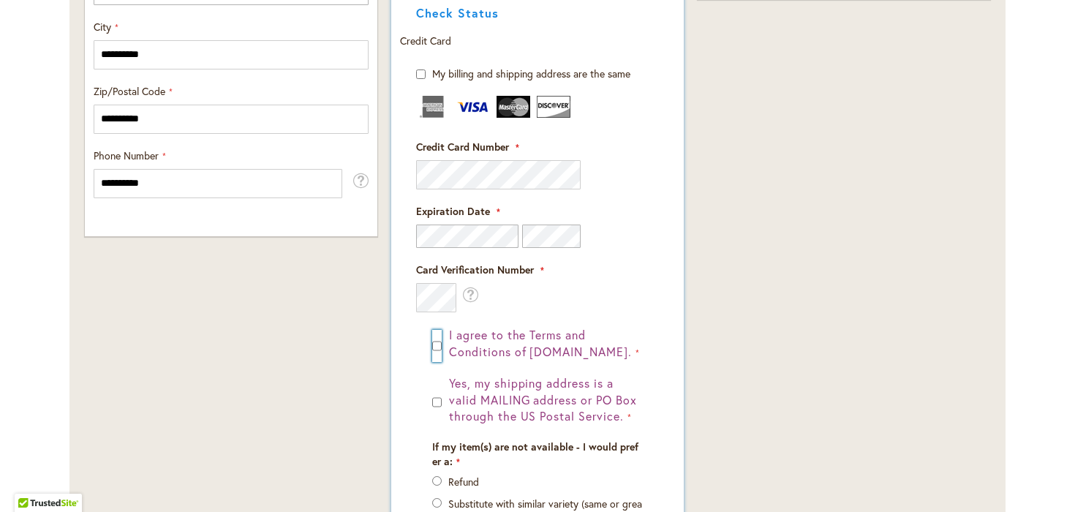
scroll to position [975, 0]
click at [443, 399] on div "Yes, my shipping address is a valid MAILING address or PO Box through the US Po…" at bounding box center [537, 399] width 211 height 50
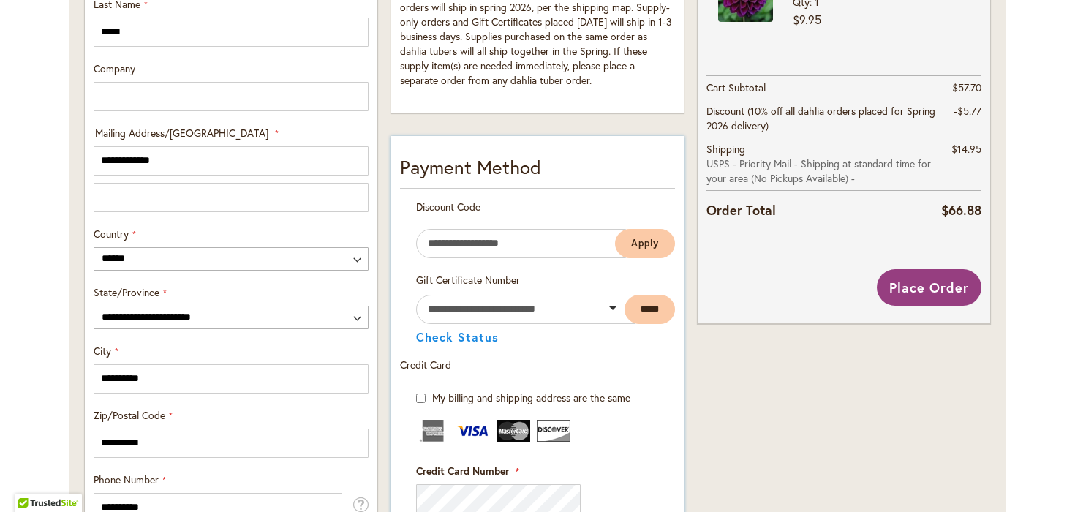
scroll to position [647, 0]
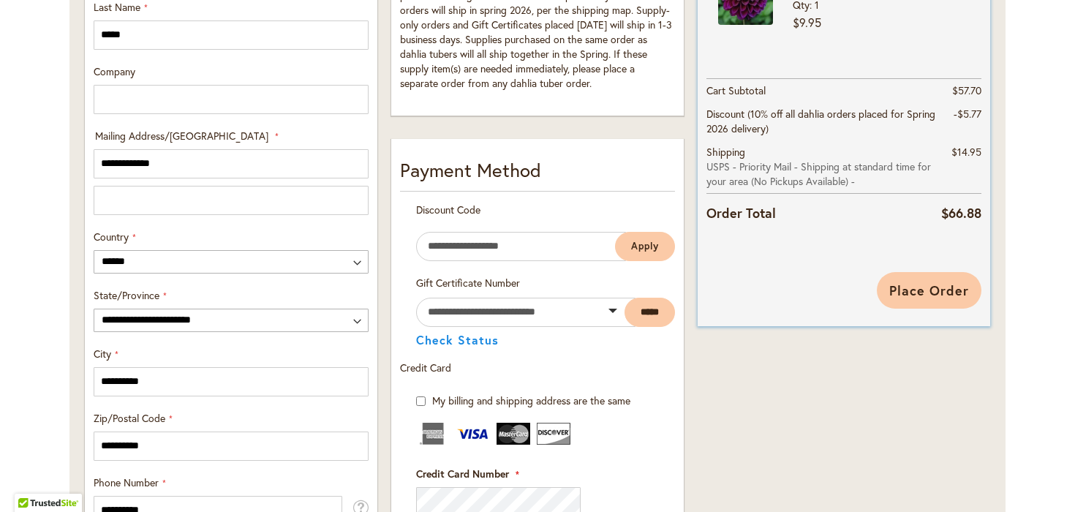
click at [920, 293] on span "Place Order" at bounding box center [930, 291] width 80 height 18
